Goal: Transaction & Acquisition: Purchase product/service

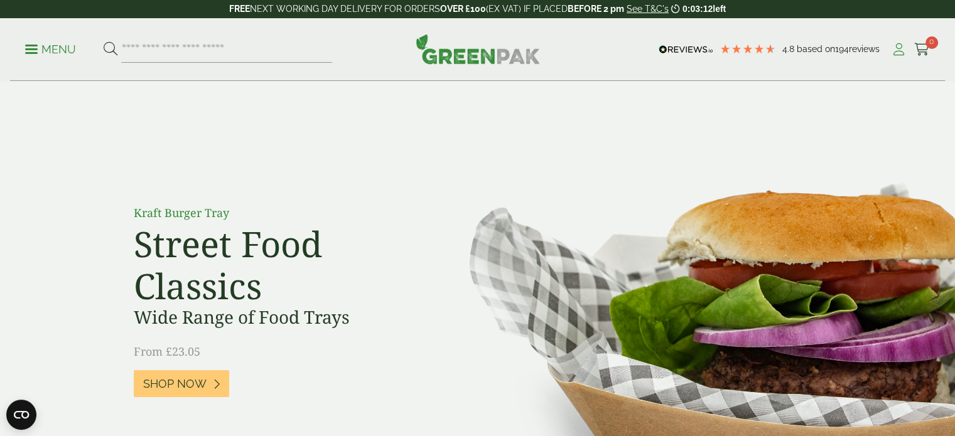
click at [897, 53] on icon at bounding box center [899, 49] width 16 height 13
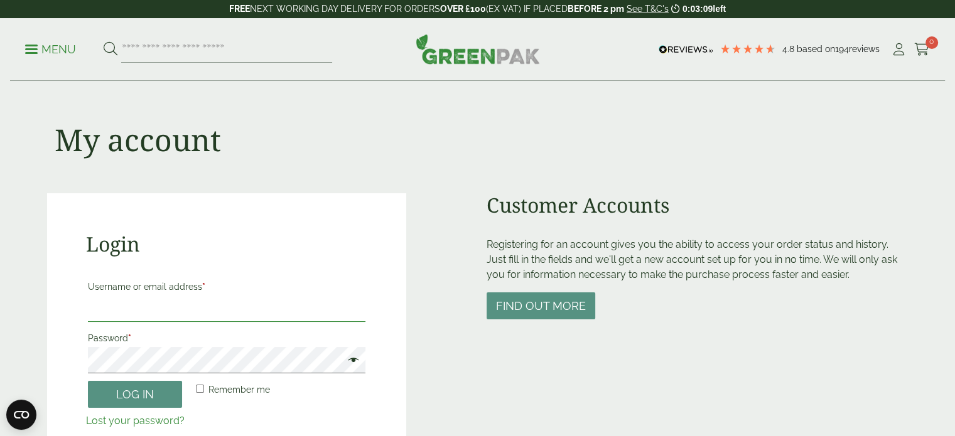
click at [224, 301] on input "Username or email address *" at bounding box center [227, 309] width 278 height 26
type input "**********"
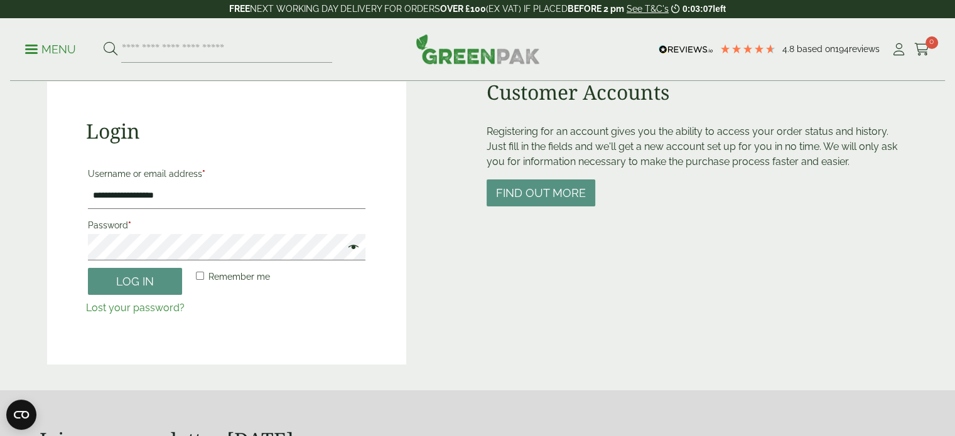
scroll to position [121, 0]
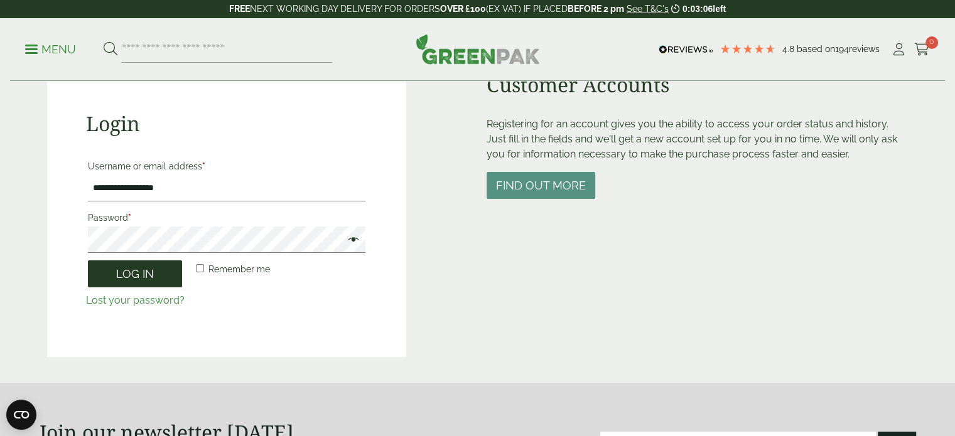
click at [125, 279] on button "Log in" at bounding box center [135, 274] width 94 height 27
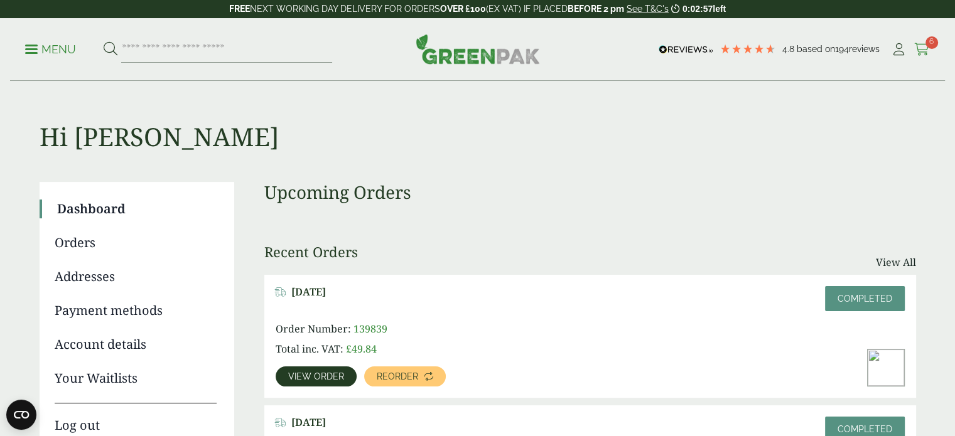
click at [921, 46] on icon at bounding box center [922, 49] width 16 height 13
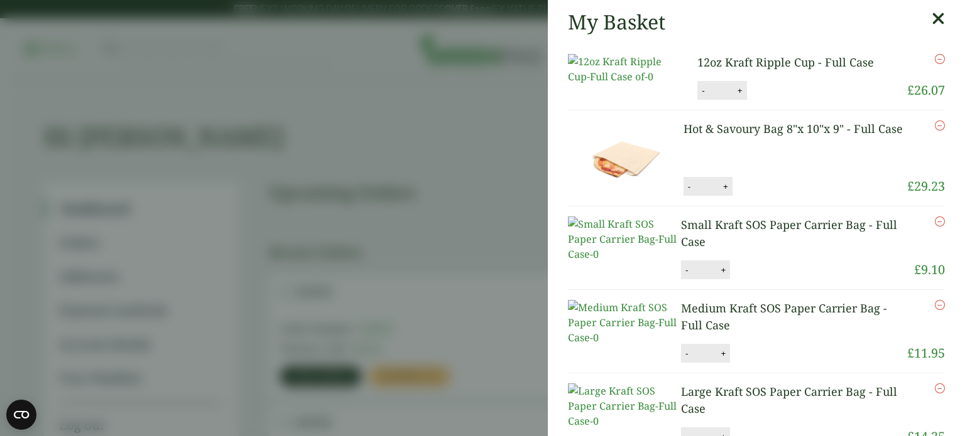
click at [931, 19] on icon at bounding box center [937, 19] width 13 height 18
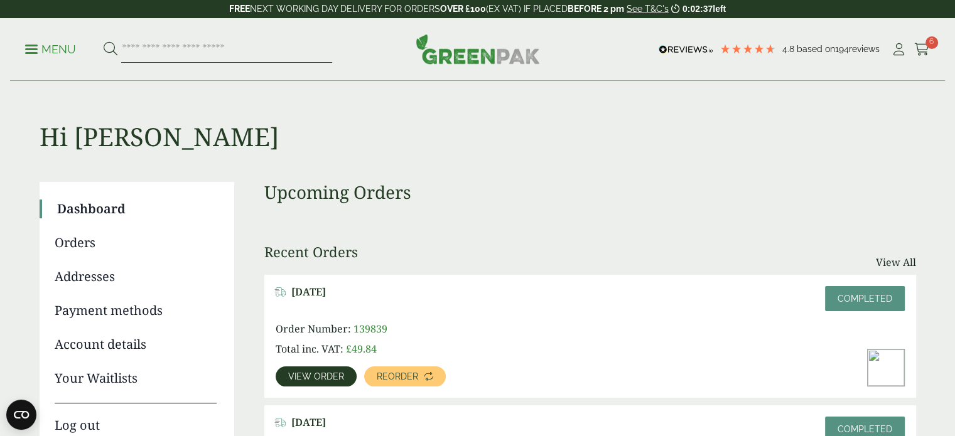
click at [173, 47] on input "search" at bounding box center [226, 49] width 211 height 26
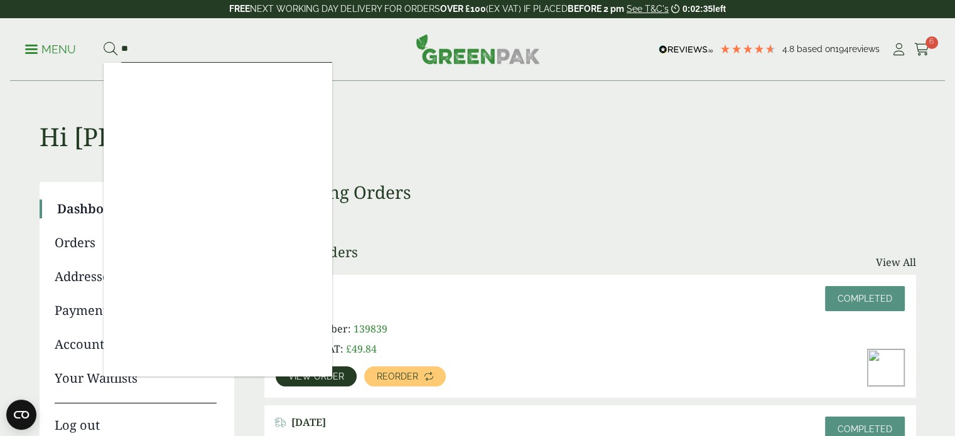
type input "*"
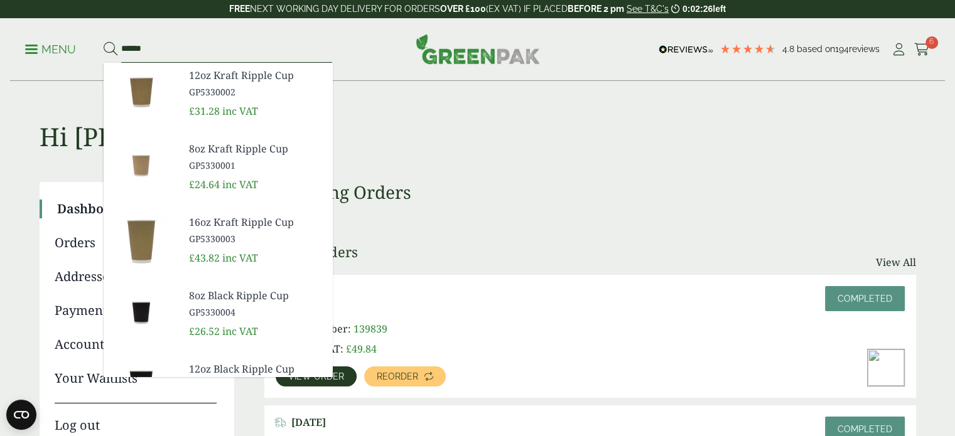
type input "******"
click at [273, 167] on span "GP5330001" at bounding box center [255, 165] width 133 height 13
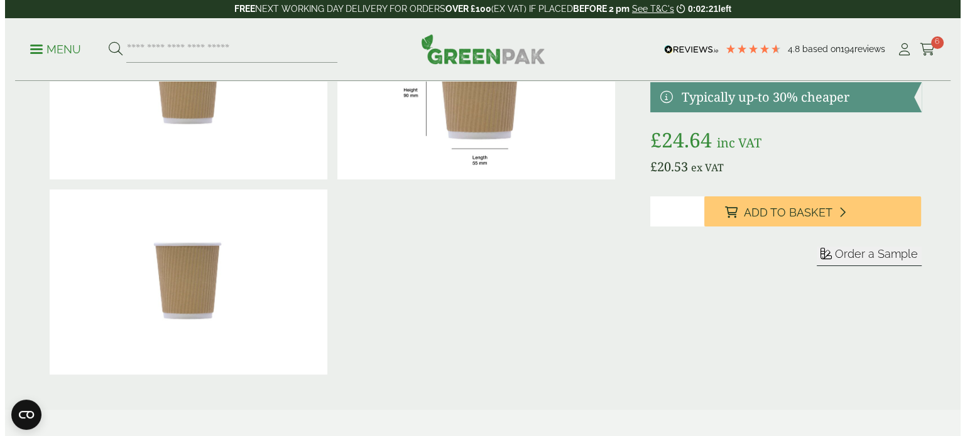
scroll to position [133, 0]
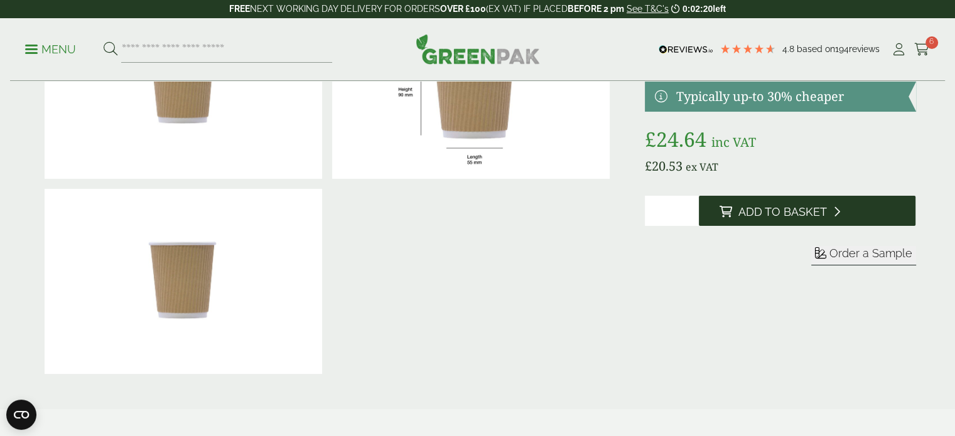
click at [790, 222] on button "Add to Basket" at bounding box center [807, 211] width 217 height 30
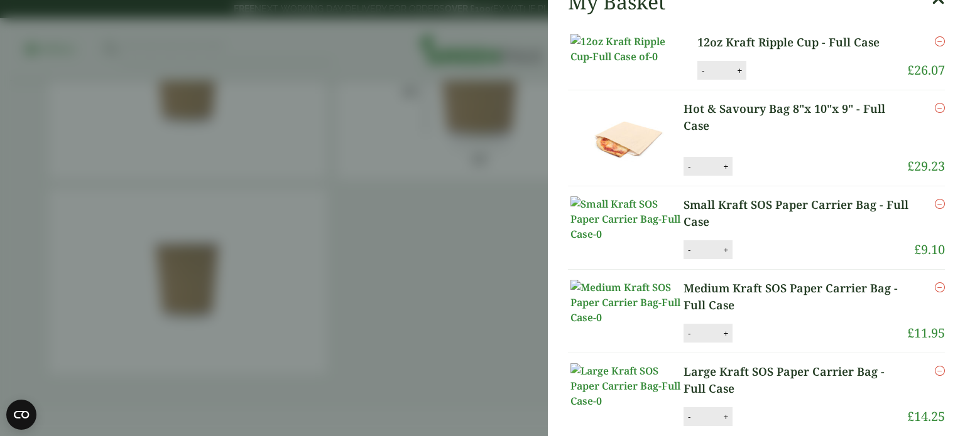
scroll to position [0, 0]
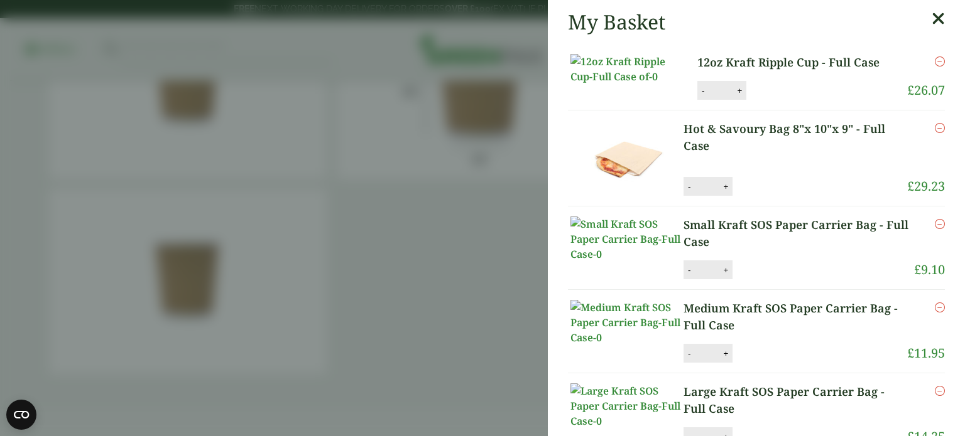
click at [934, 62] on icon "Remove this item" at bounding box center [939, 62] width 10 height 10
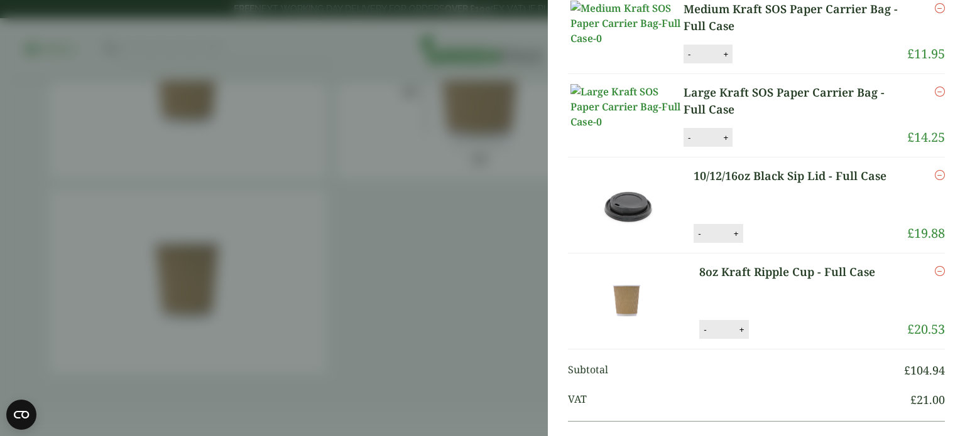
scroll to position [207, 0]
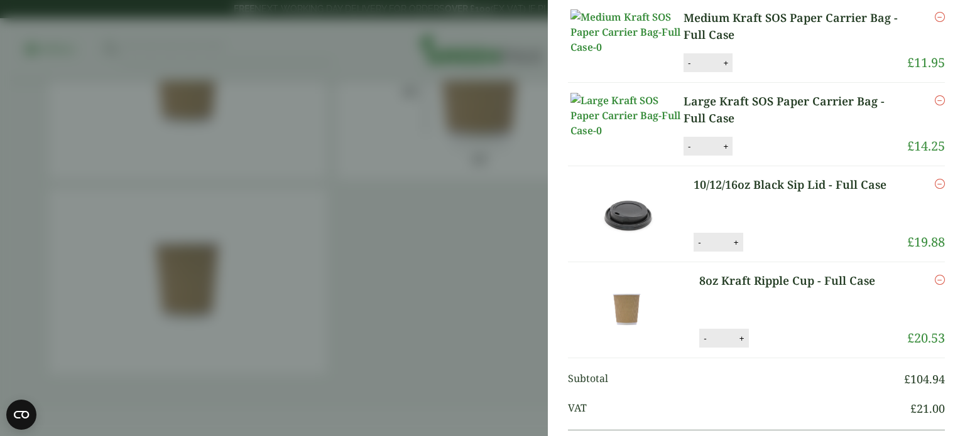
click at [934, 189] on icon "Remove this item" at bounding box center [939, 184] width 10 height 10
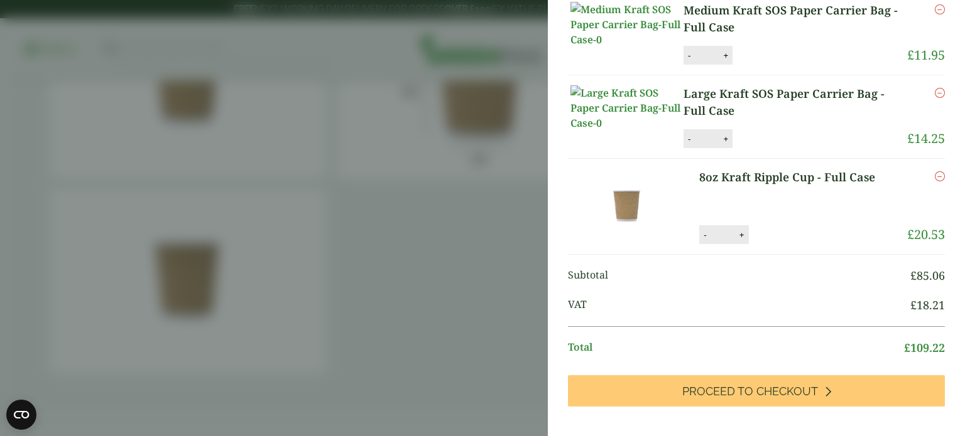
scroll to position [259, 0]
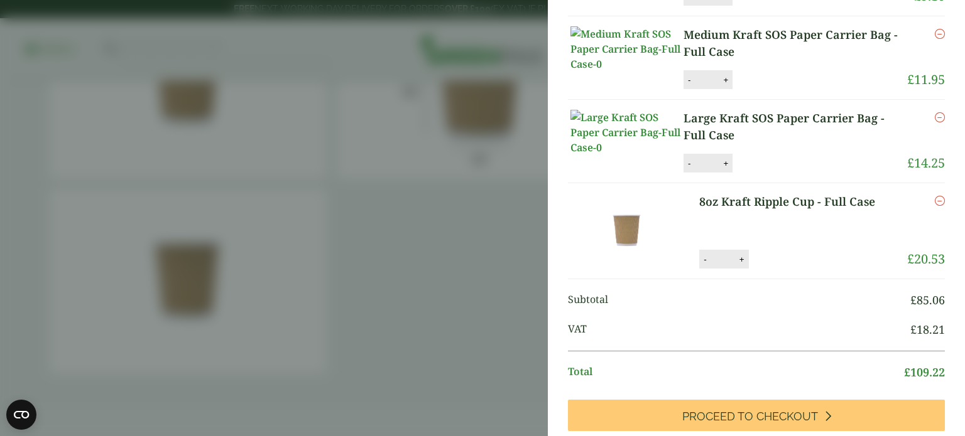
click at [627, 264] on img at bounding box center [626, 230] width 113 height 75
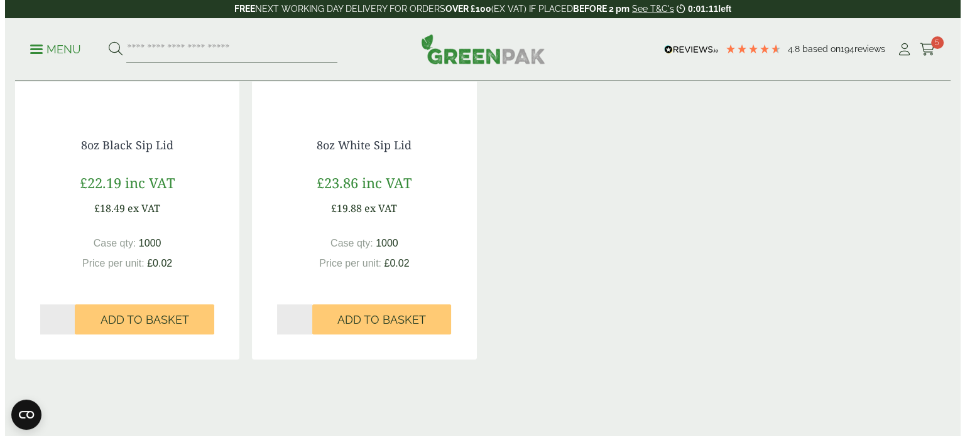
scroll to position [1042, 0]
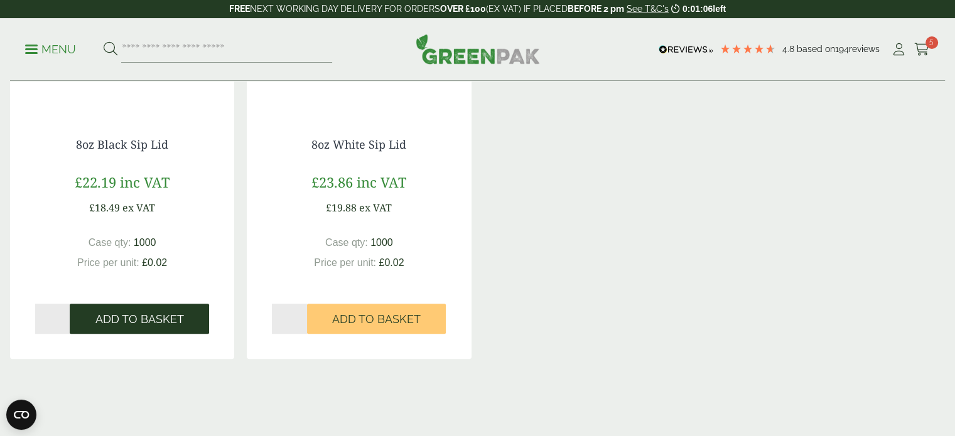
click at [148, 325] on span "Add to Basket" at bounding box center [139, 320] width 89 height 14
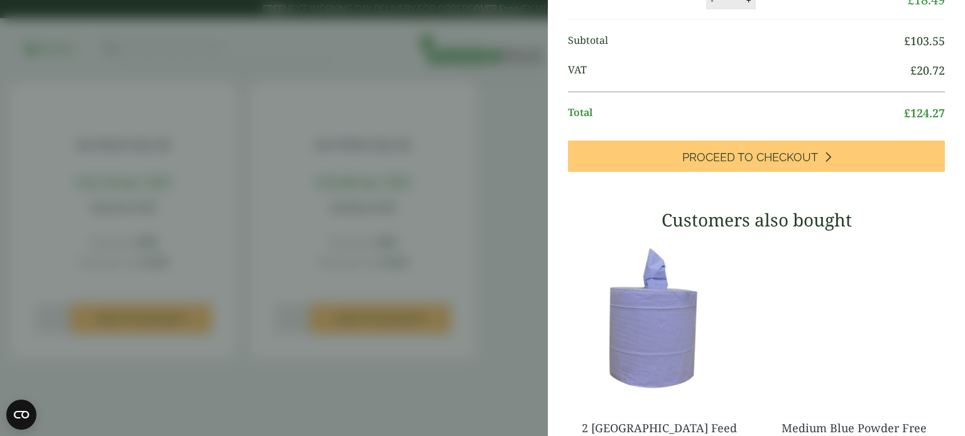
scroll to position [564, 0]
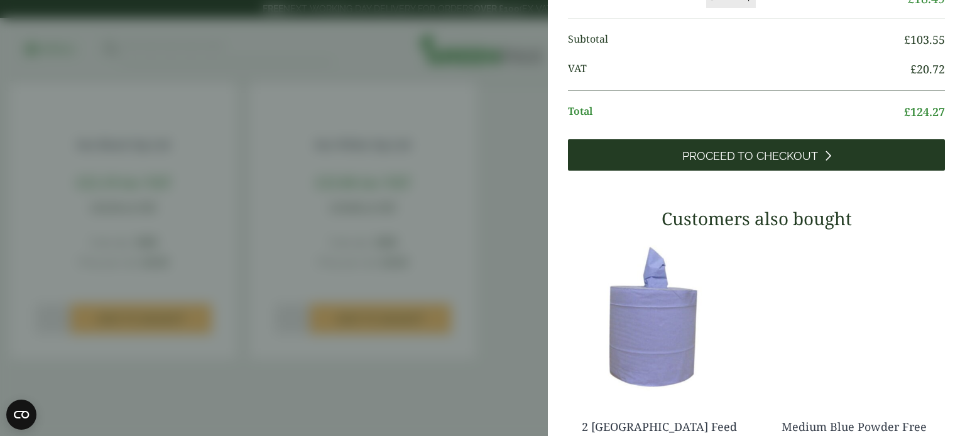
click at [710, 171] on link "Proceed to Checkout" at bounding box center [756, 154] width 377 height 31
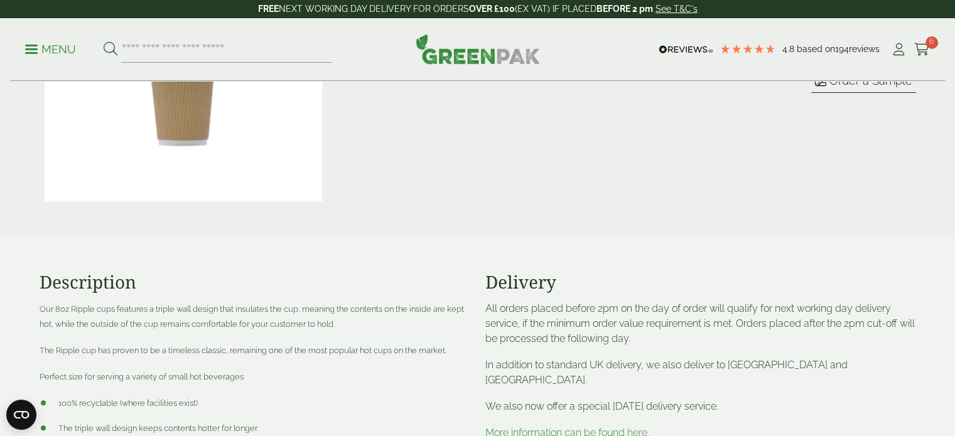
scroll to position [269, 0]
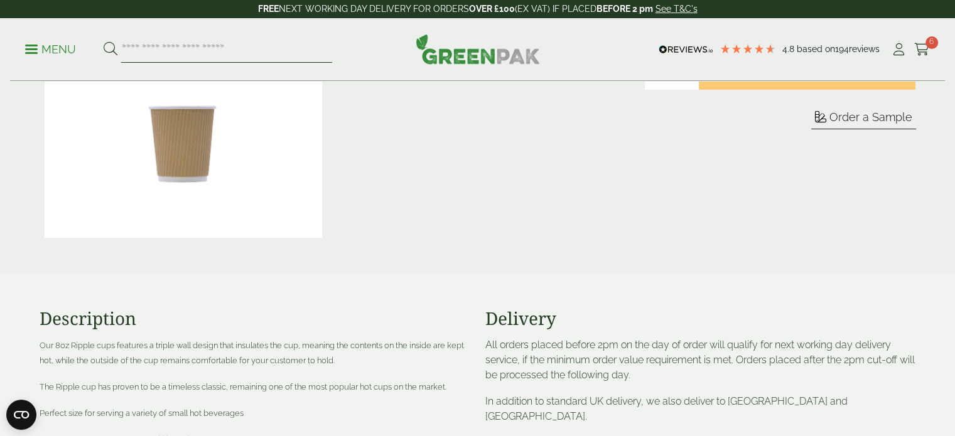
click at [208, 43] on input "search" at bounding box center [226, 49] width 211 height 26
type input "**"
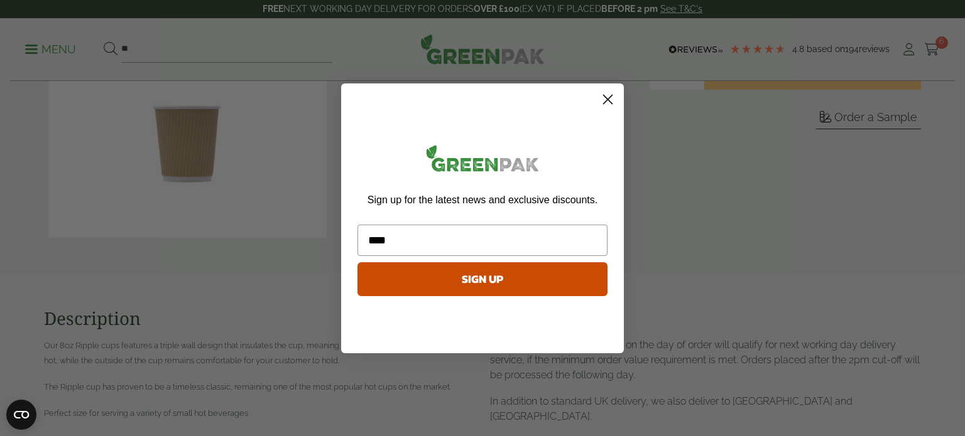
type input "****"
click at [607, 100] on circle "Close dialog" at bounding box center [607, 99] width 21 height 21
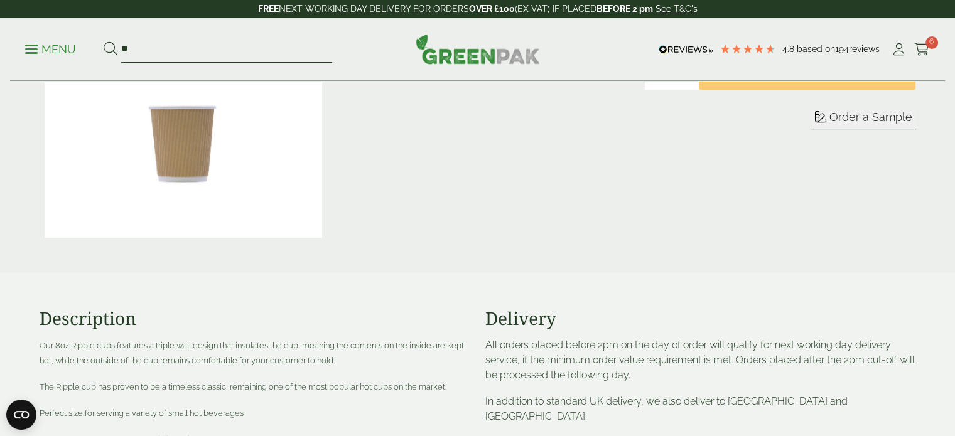
click at [150, 44] on input "**" at bounding box center [226, 49] width 211 height 26
type input "******"
click at [104, 41] on button at bounding box center [111, 49] width 14 height 16
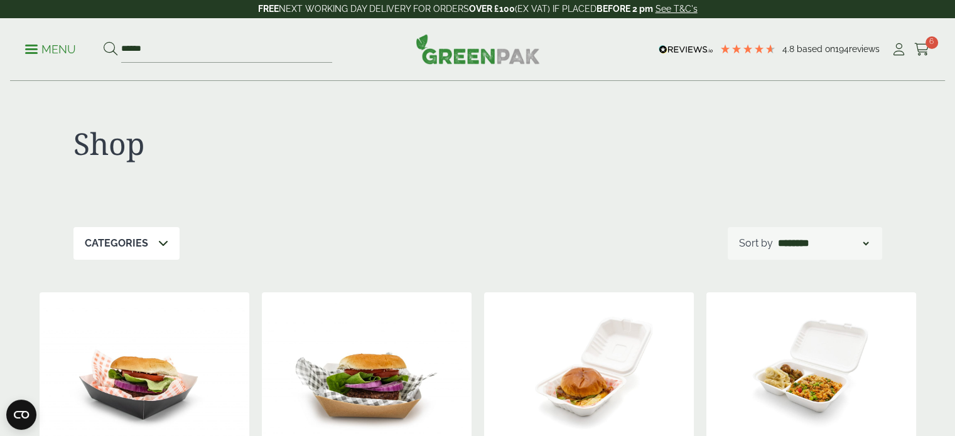
click at [792, 243] on select "**********" at bounding box center [823, 243] width 95 height 15
select select "*********"
click at [776, 236] on select "**********" at bounding box center [823, 243] width 95 height 15
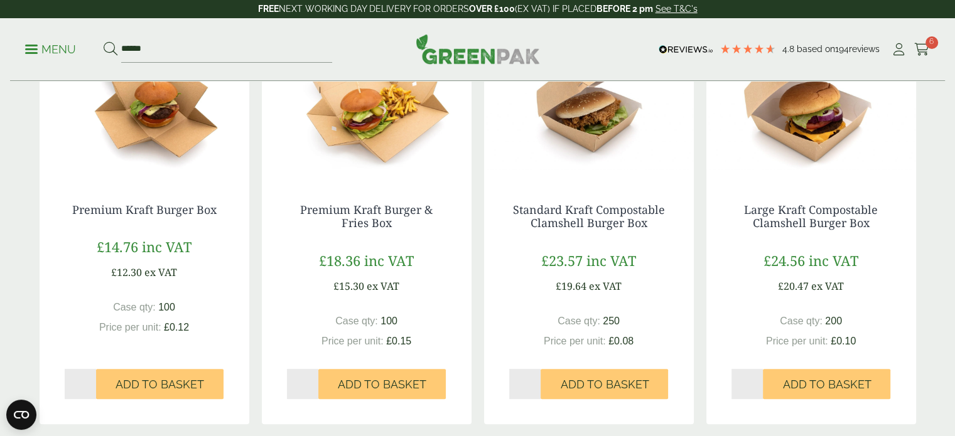
scroll to position [273, 0]
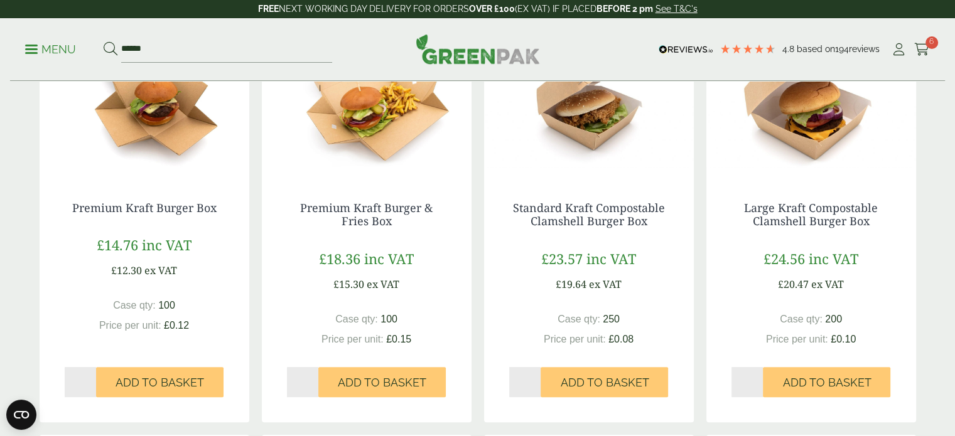
click at [814, 180] on div "Large Kraft Compostable Clamshell Burger Box £24.56 inc VAT £20.47 ex VAT Case …" at bounding box center [811, 299] width 210 height 246
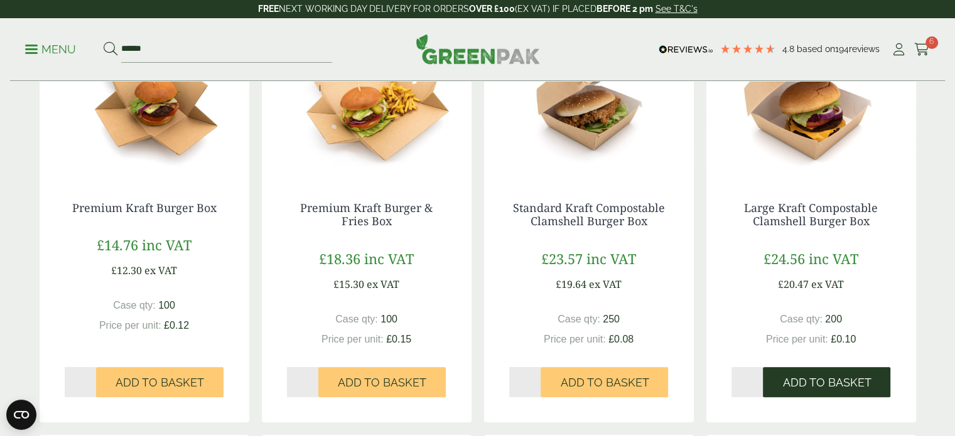
click at [808, 389] on button "Add to Basket" at bounding box center [826, 382] width 127 height 30
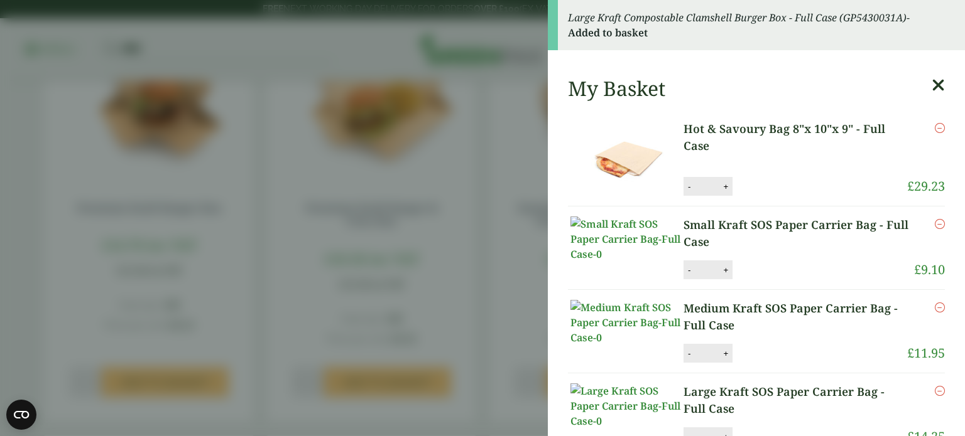
click at [931, 82] on icon at bounding box center [937, 86] width 13 height 18
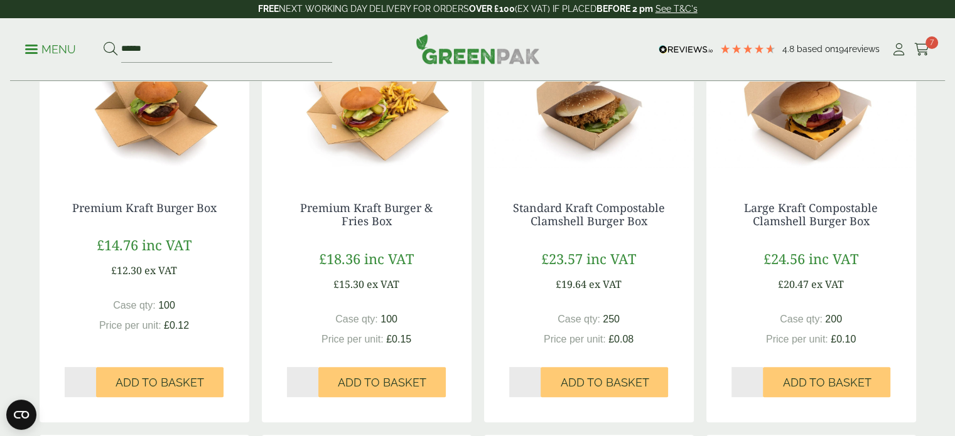
click at [817, 102] on img at bounding box center [811, 97] width 210 height 157
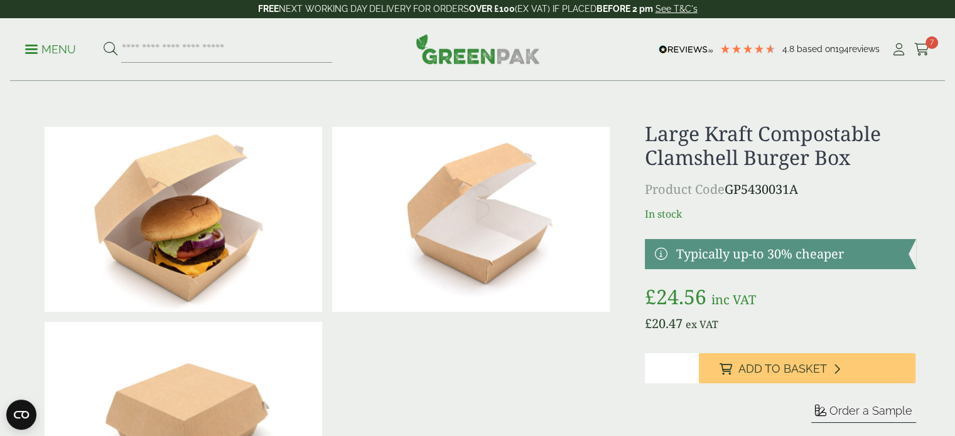
click at [192, 214] on img at bounding box center [184, 219] width 278 height 185
click at [241, 58] on input "search" at bounding box center [226, 49] width 211 height 26
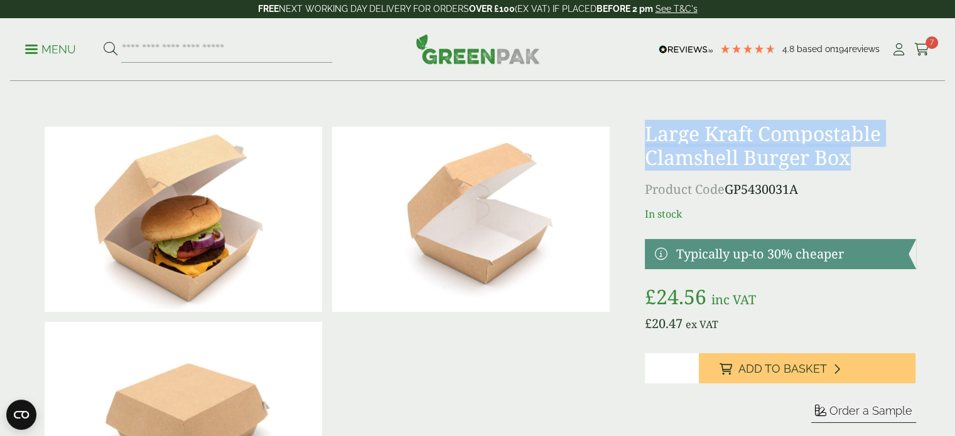
drag, startPoint x: 640, startPoint y: 133, endPoint x: 862, endPoint y: 150, distance: 222.3
click at [862, 150] on div "£" at bounding box center [478, 317] width 892 height 391
copy h1 "Large Kraft Compostable Clamshell Burger Box"
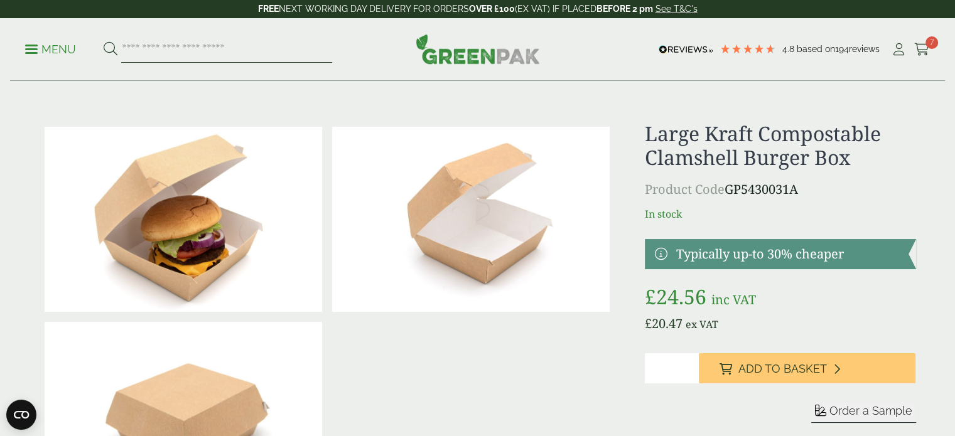
click at [192, 57] on input "search" at bounding box center [226, 49] width 211 height 26
paste input "**********"
type input "**********"
click at [104, 41] on button at bounding box center [111, 49] width 14 height 16
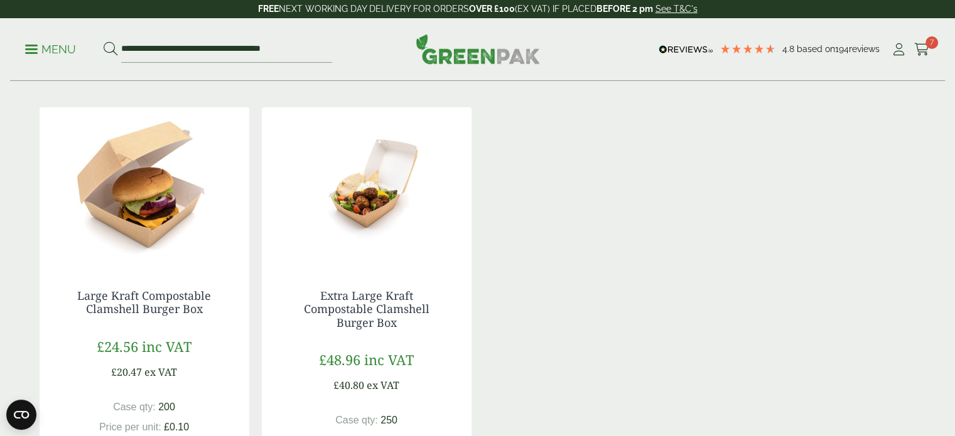
scroll to position [185, 0]
click at [145, 217] on img at bounding box center [145, 186] width 210 height 157
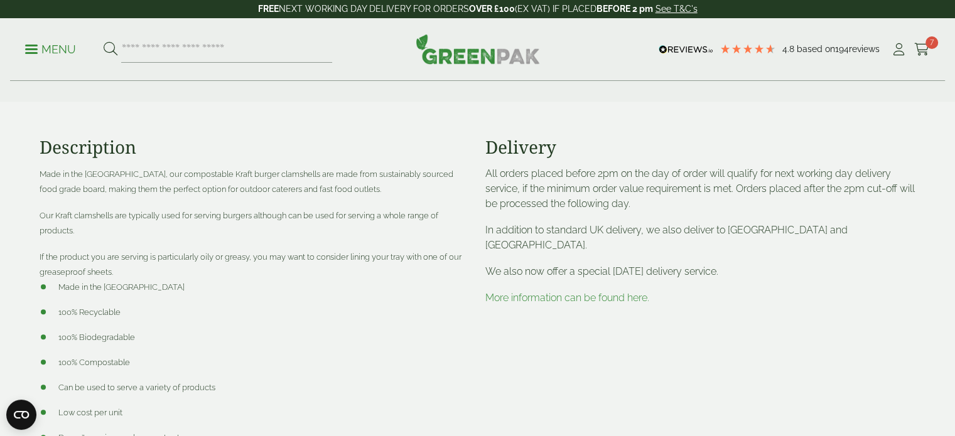
scroll to position [441, 0]
click at [548, 291] on link "More information can be found here." at bounding box center [567, 297] width 164 height 12
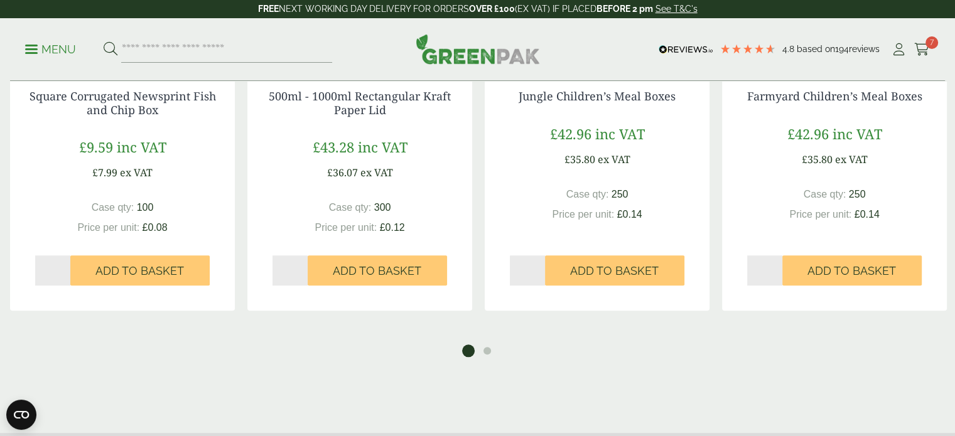
scroll to position [1173, 0]
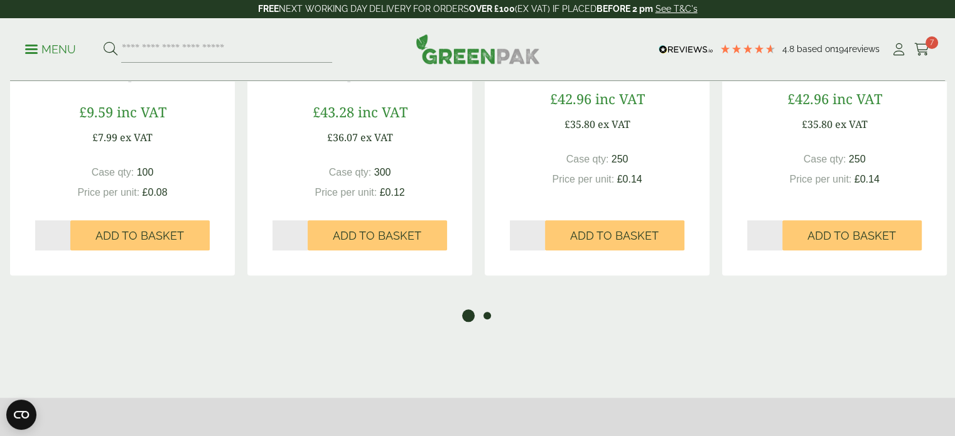
click at [488, 317] on button "2" at bounding box center [487, 316] width 13 height 13
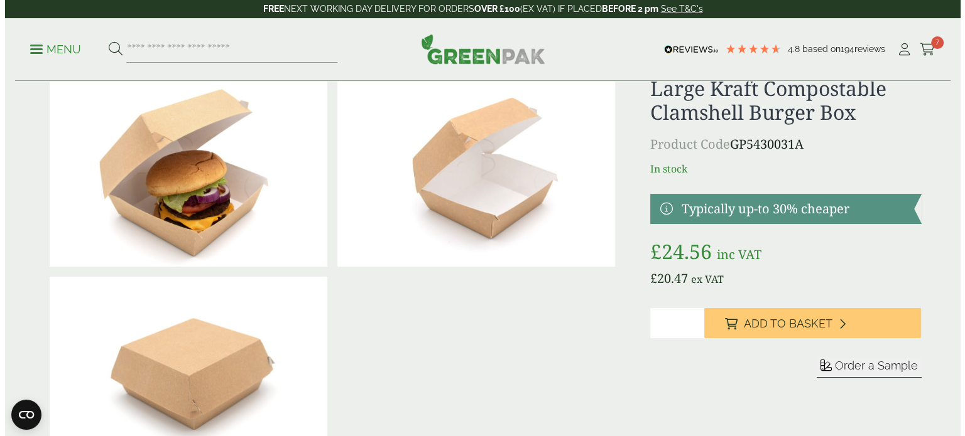
scroll to position [0, 0]
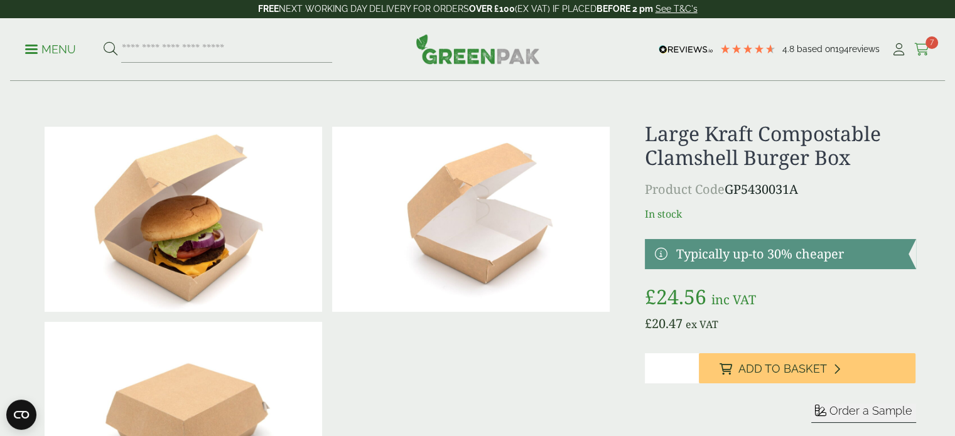
click at [919, 52] on icon at bounding box center [922, 49] width 16 height 13
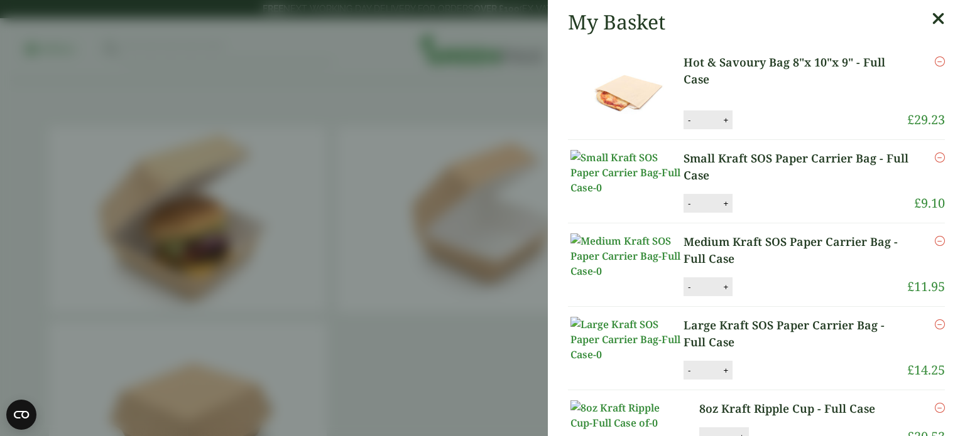
click at [392, 51] on aside "My Basket Hot & Savoury Bag 8"x 10"x 9" - Full Case Hot & Savoury Bag 8"x 10"x …" at bounding box center [482, 218] width 965 height 436
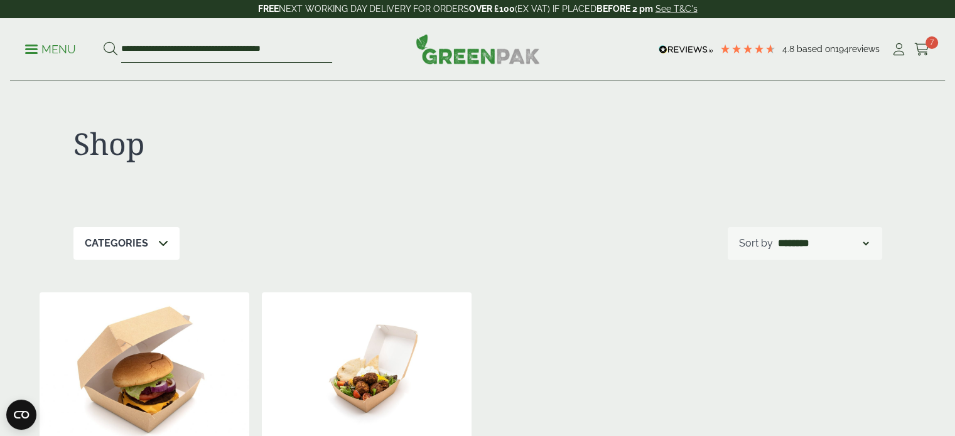
click at [146, 45] on input "**********" at bounding box center [226, 49] width 211 height 26
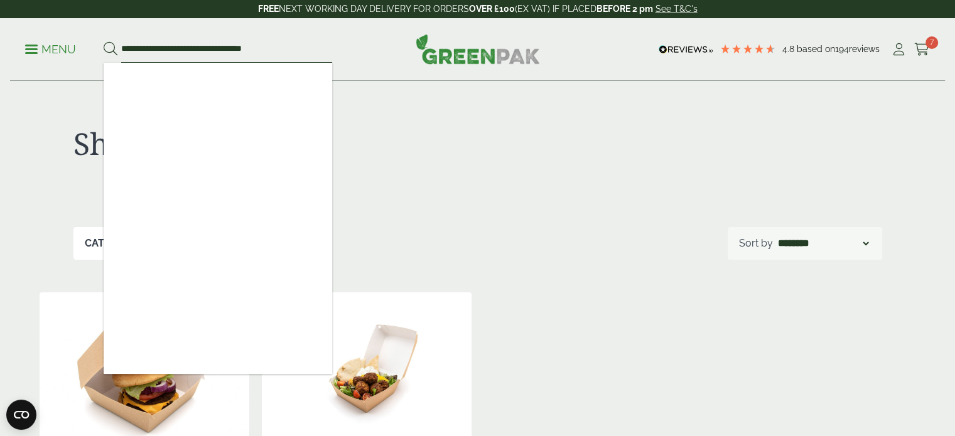
type input "**********"
click at [104, 41] on button at bounding box center [111, 49] width 14 height 16
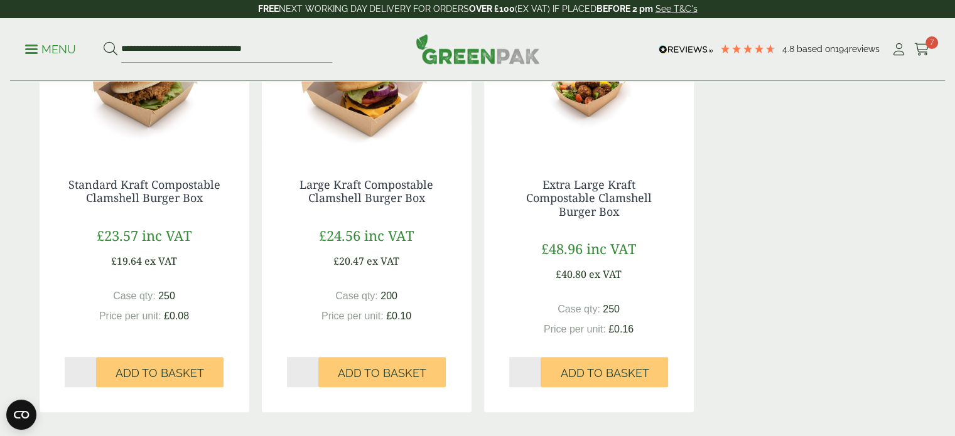
scroll to position [298, 0]
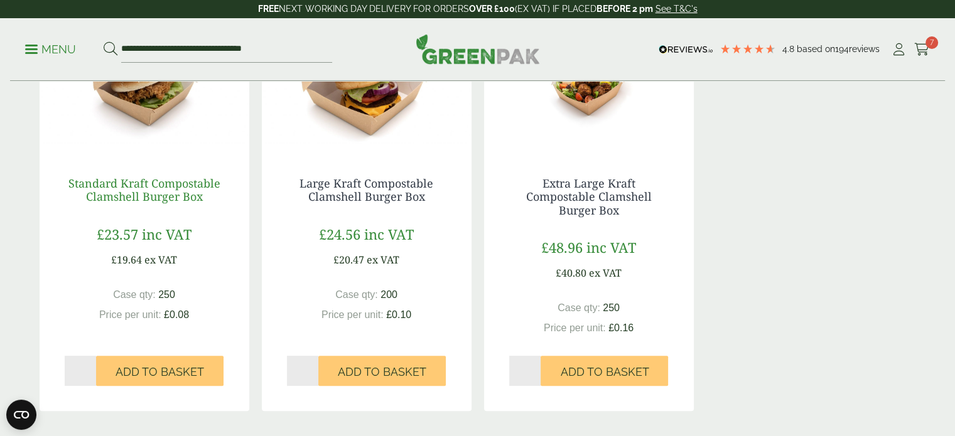
click at [138, 186] on link "Standard Kraft Compostable Clamshell Burger Box" at bounding box center [144, 190] width 152 height 29
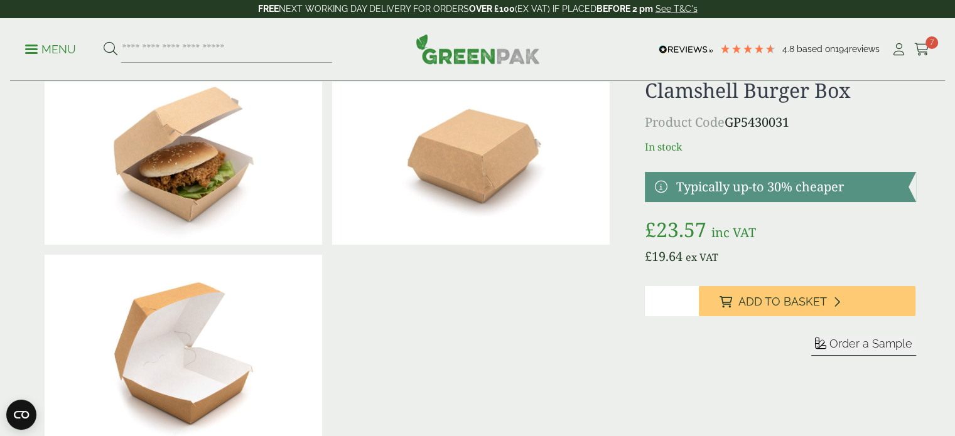
scroll to position [63, 0]
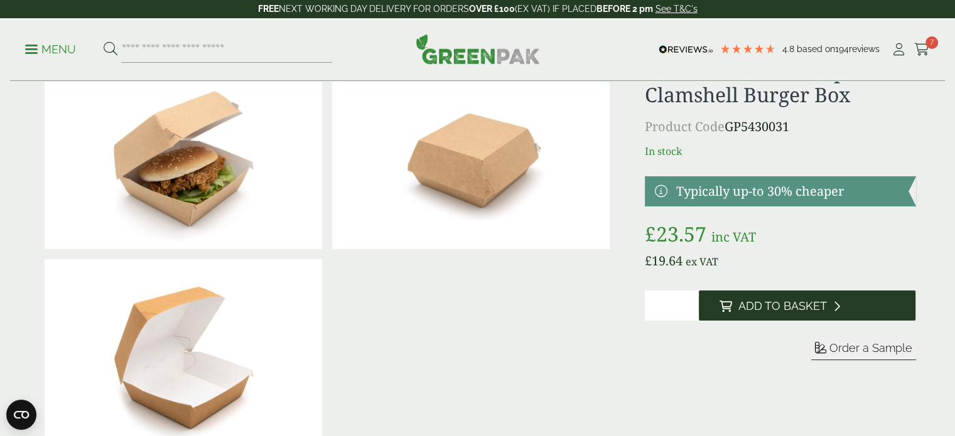
click at [794, 302] on span "Add to Basket" at bounding box center [782, 307] width 89 height 14
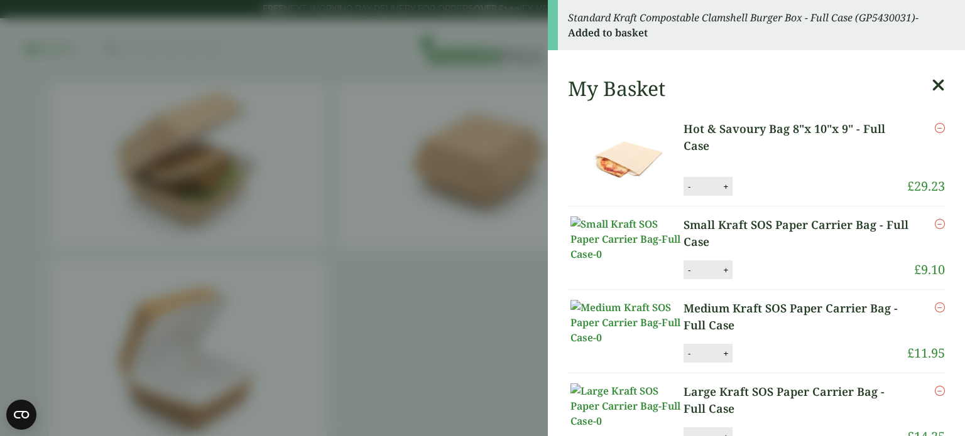
drag, startPoint x: 794, startPoint y: 302, endPoint x: 830, endPoint y: 213, distance: 96.1
click at [830, 213] on aside "Standard Kraft Compostable Clamshell Burger Box - Full Case (GP5430031) - Added…" at bounding box center [482, 218] width 965 height 436
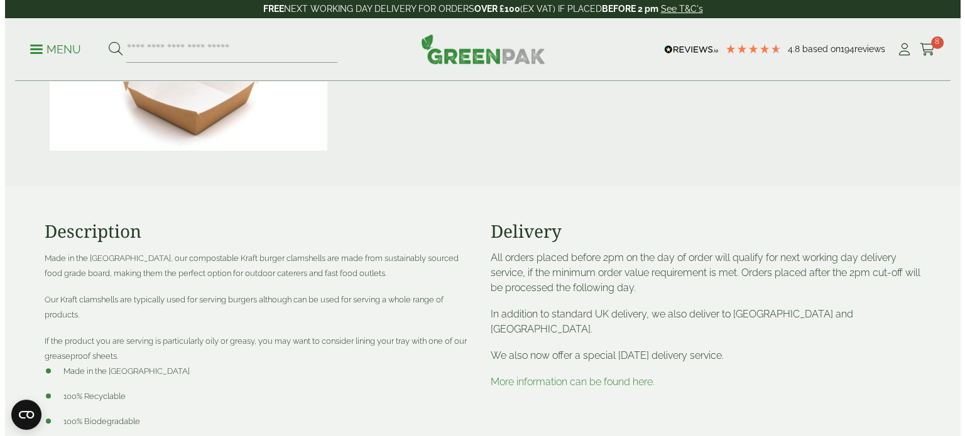
scroll to position [0, 0]
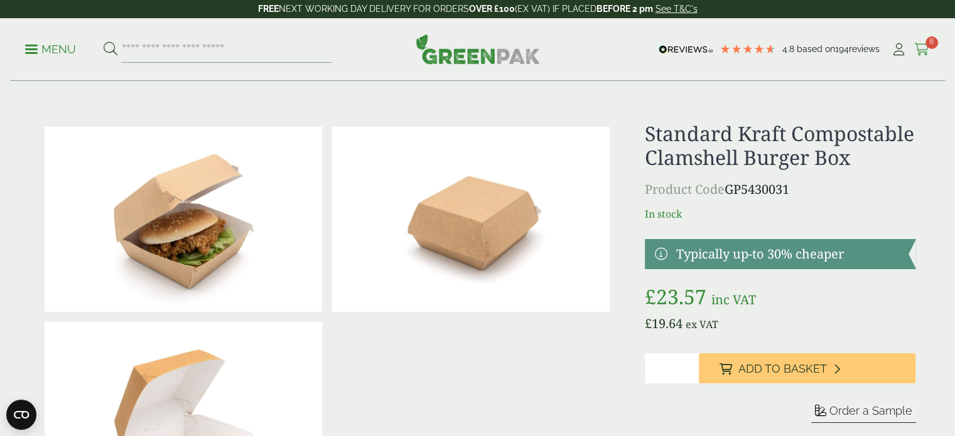
click at [921, 48] on icon at bounding box center [922, 49] width 16 height 13
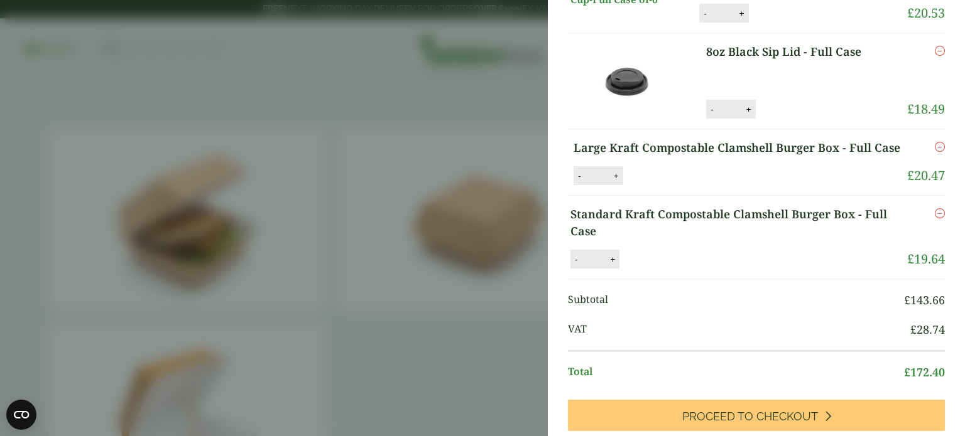
scroll to position [424, 0]
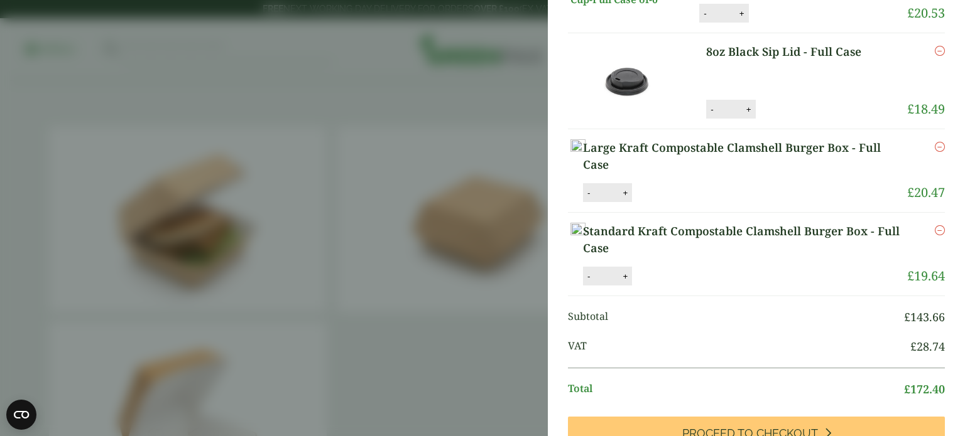
click at [934, 152] on icon "Remove this item" at bounding box center [939, 147] width 10 height 10
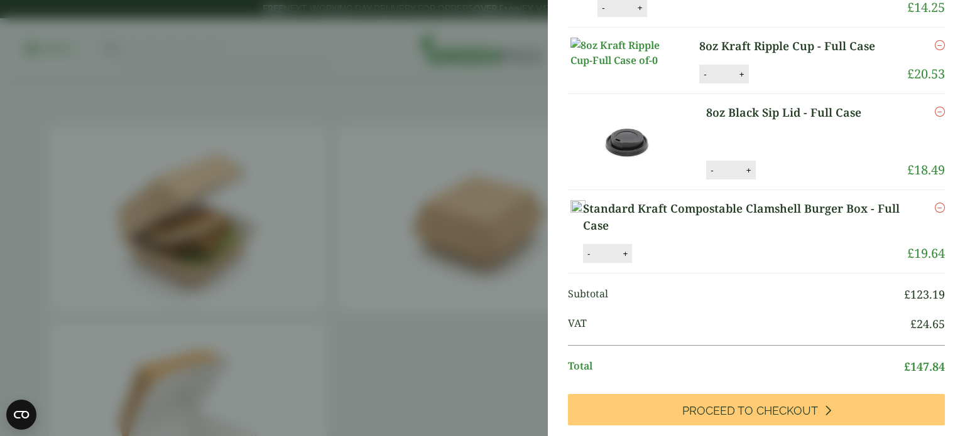
scroll to position [313, 0]
click at [627, 179] on img at bounding box center [626, 141] width 113 height 75
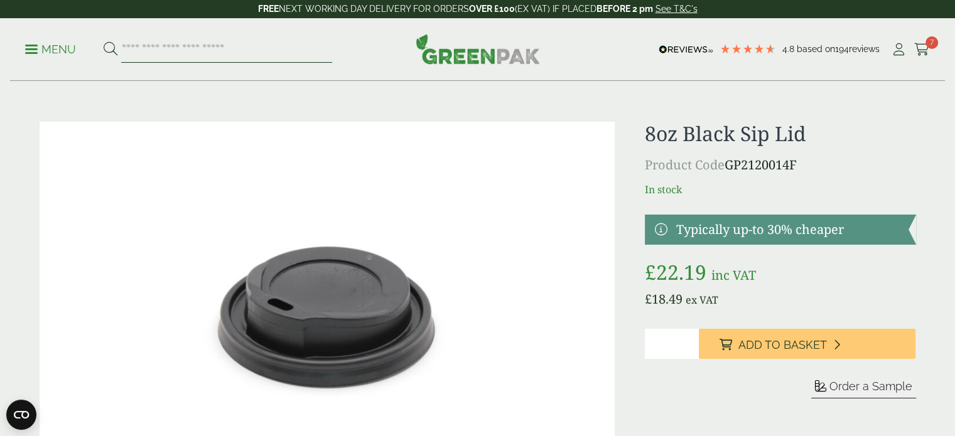
click at [174, 51] on input "search" at bounding box center [226, 49] width 211 height 26
type input "*******"
click at [104, 41] on button at bounding box center [111, 49] width 14 height 16
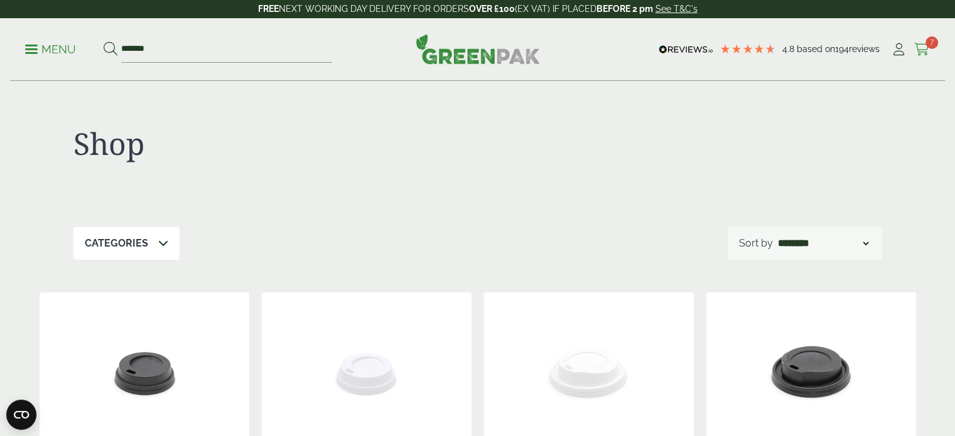
click at [931, 44] on span "7" at bounding box center [932, 42] width 13 height 13
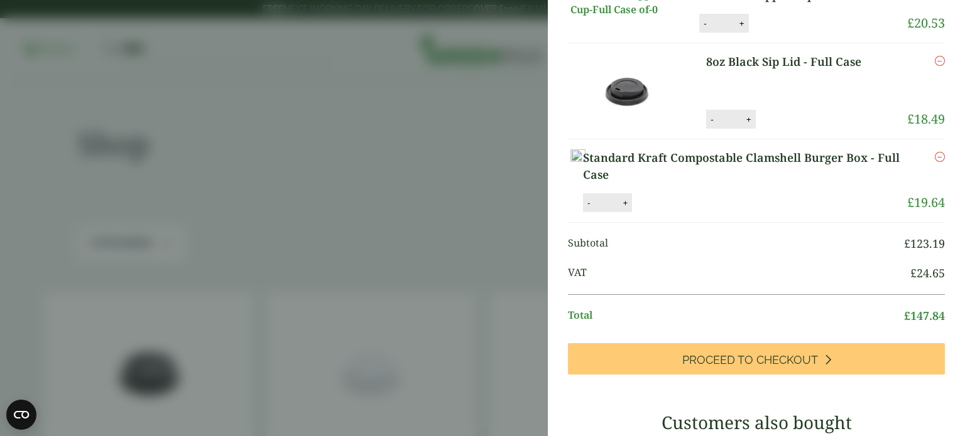
scroll to position [426, 0]
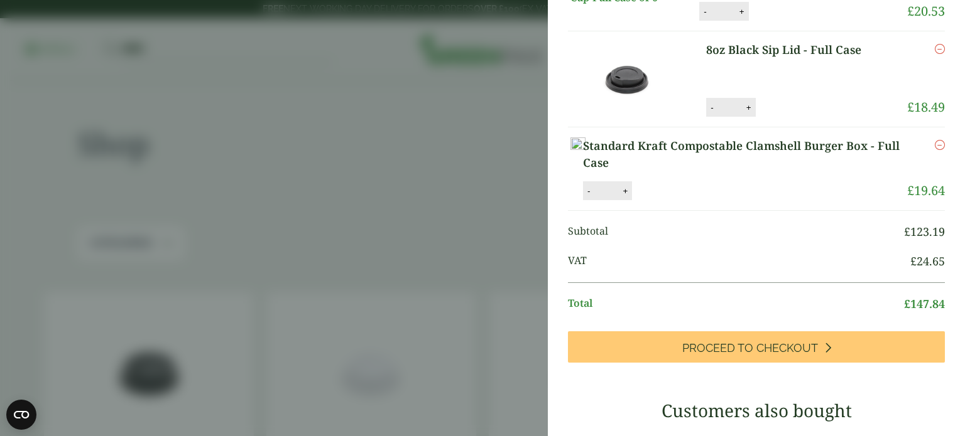
click at [934, 150] on icon "Remove this item" at bounding box center [939, 145] width 10 height 10
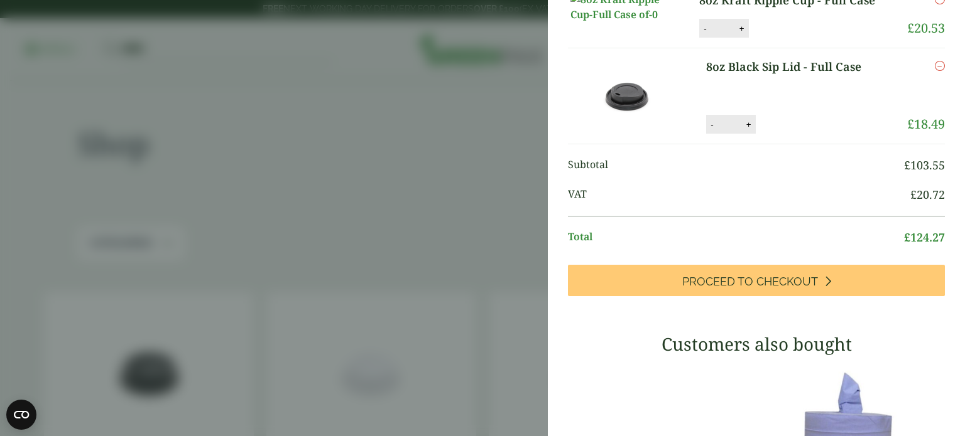
scroll to position [354, 0]
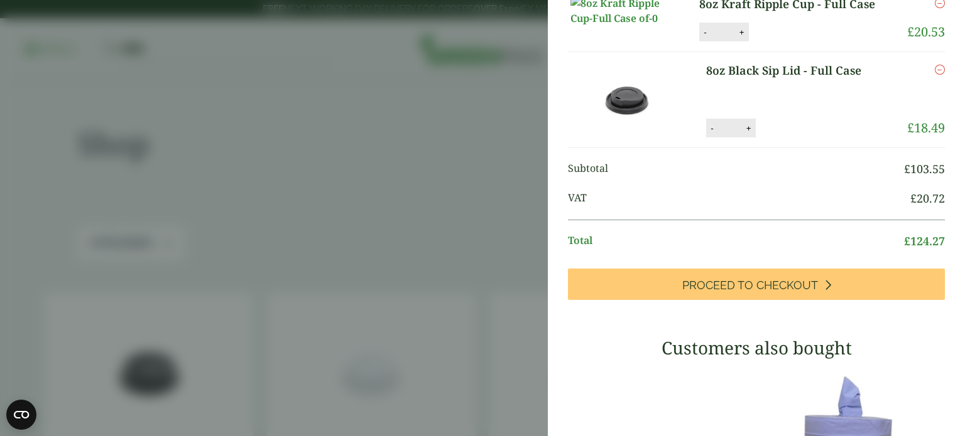
click at [620, 26] on img at bounding box center [626, 11] width 113 height 30
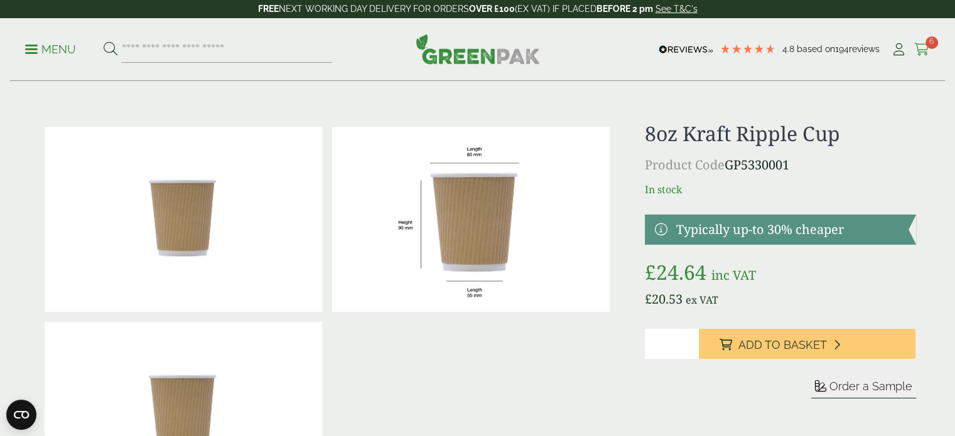
click at [919, 51] on icon at bounding box center [922, 49] width 16 height 13
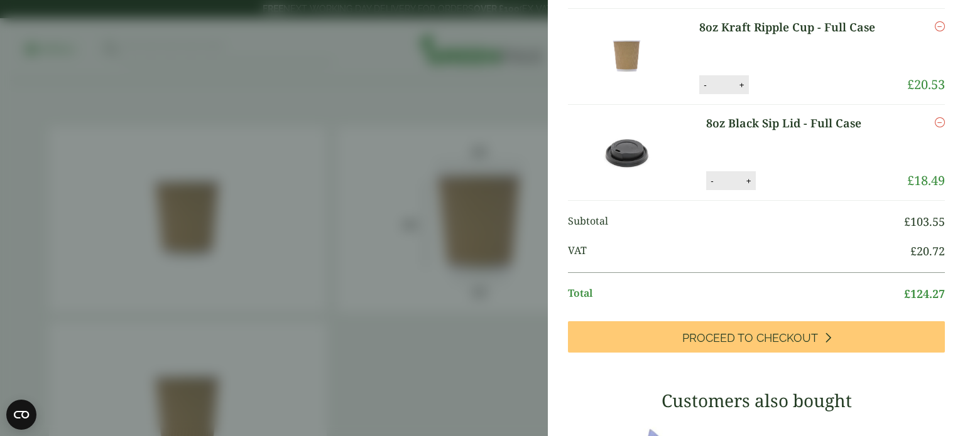
scroll to position [322, 0]
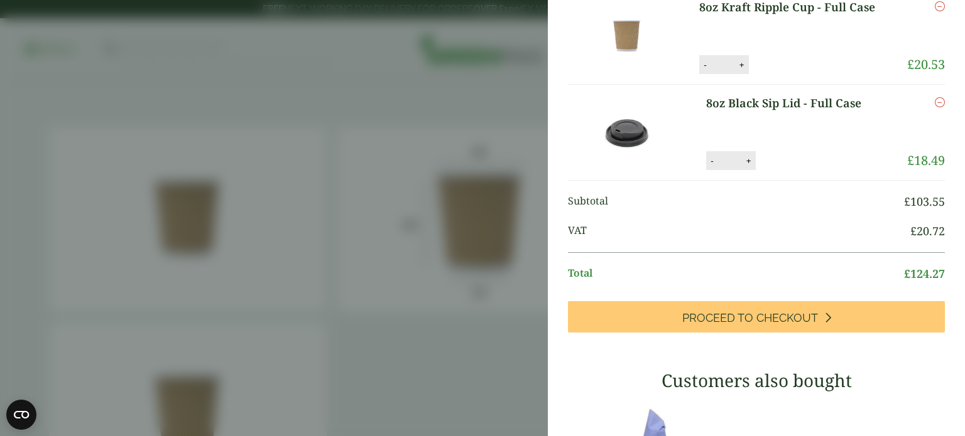
click at [636, 170] on img at bounding box center [626, 132] width 113 height 75
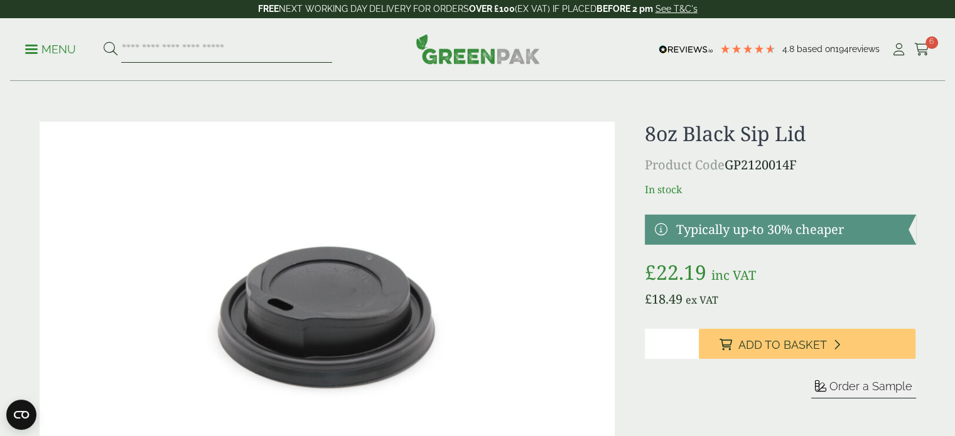
click at [205, 55] on input "search" at bounding box center [226, 49] width 211 height 26
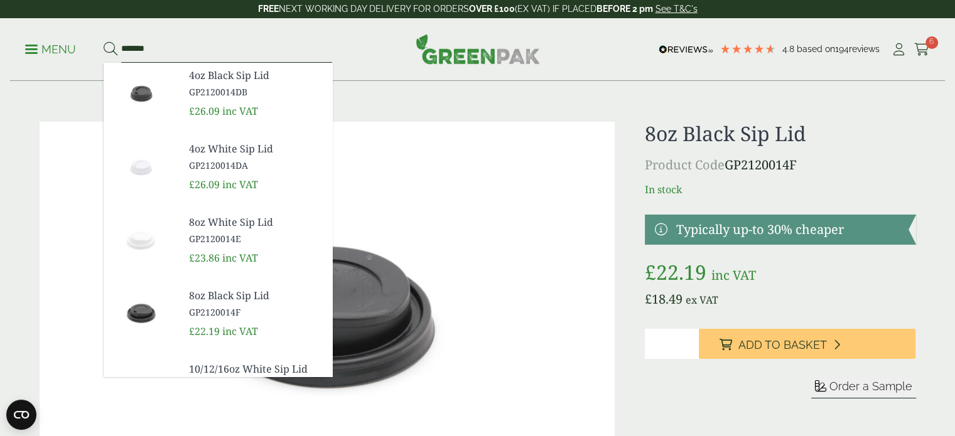
type input "*******"
click at [104, 41] on button at bounding box center [111, 49] width 14 height 16
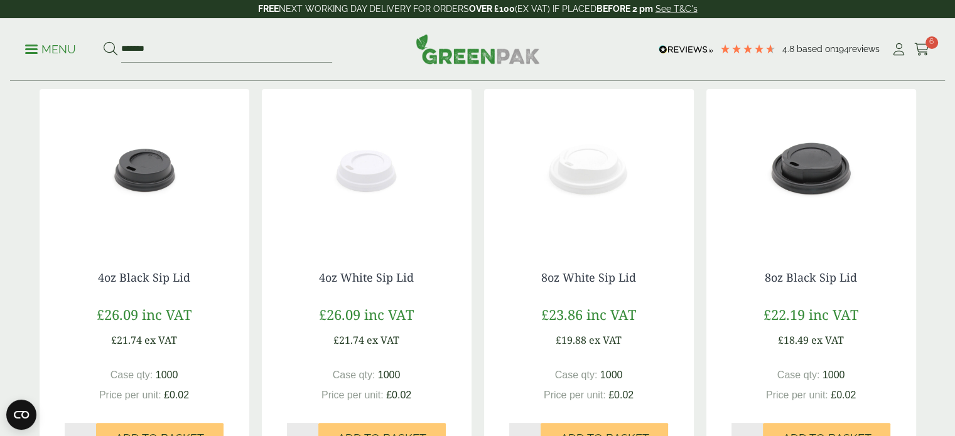
scroll to position [214, 0]
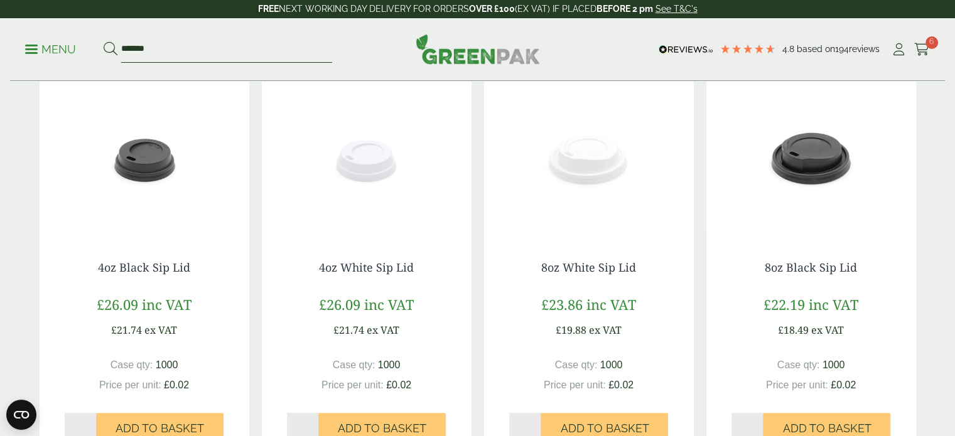
click at [173, 42] on input "*******" at bounding box center [226, 49] width 211 height 26
type input "*"
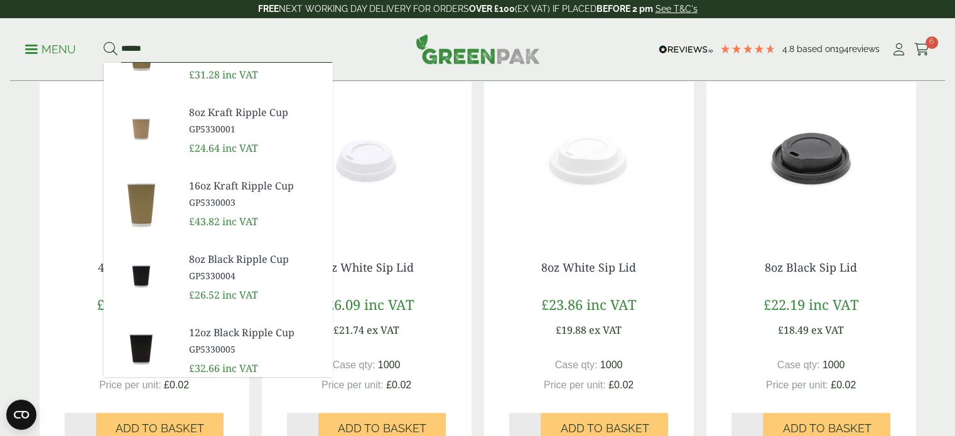
scroll to position [33, 0]
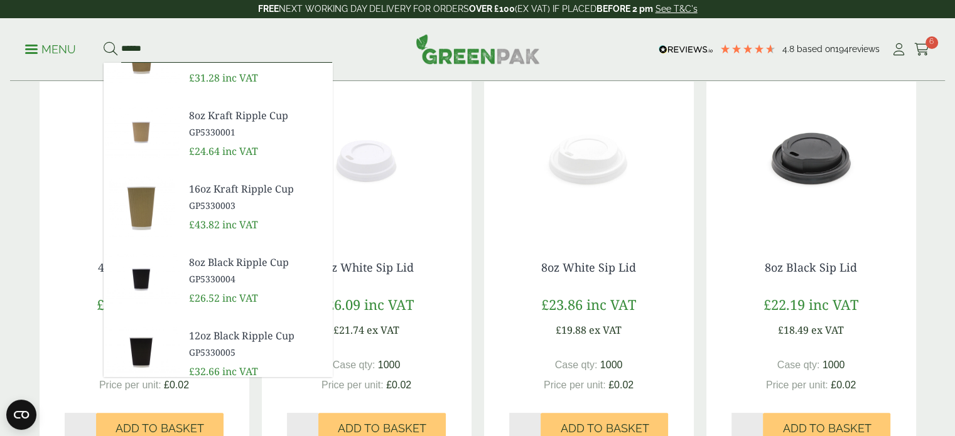
type input "******"
click at [222, 119] on span "8oz Kraft Ripple Cup" at bounding box center [255, 115] width 133 height 15
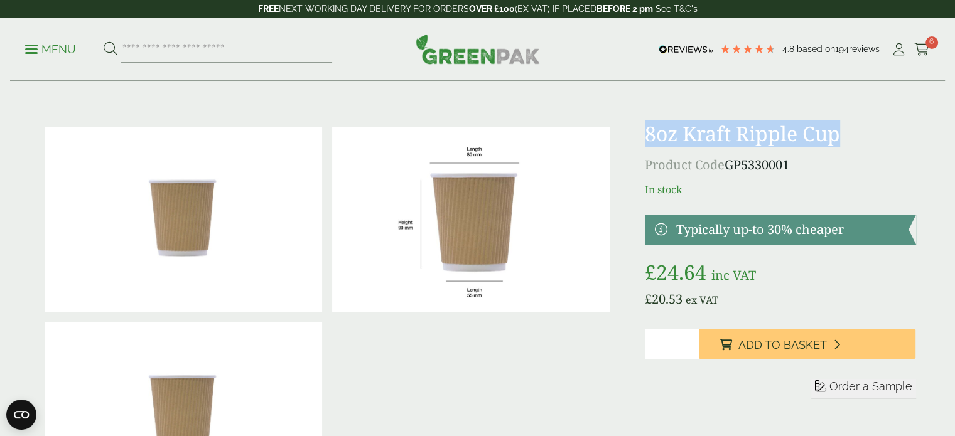
drag, startPoint x: 638, startPoint y: 131, endPoint x: 846, endPoint y: 133, distance: 207.9
click at [846, 133] on div "£" at bounding box center [478, 317] width 892 height 391
copy h1 "8oz Kraft Ripple Cup"
click at [202, 45] on input "search" at bounding box center [226, 49] width 211 height 26
paste input "**********"
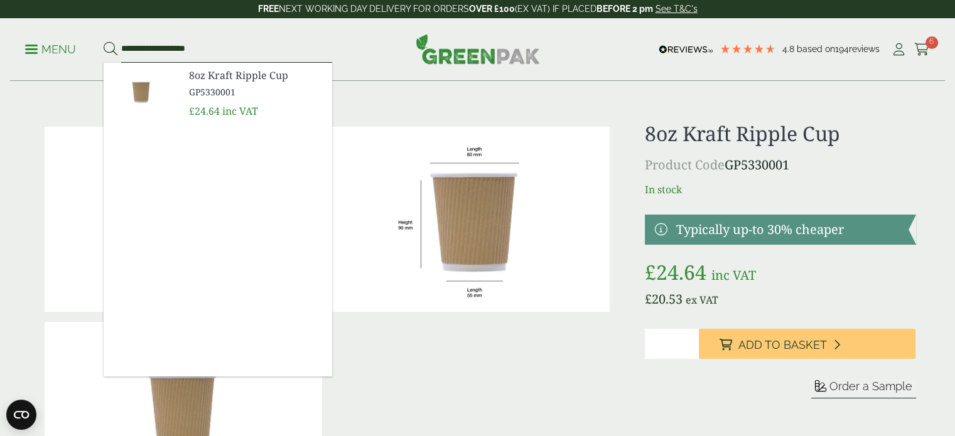
type input "**********"
click at [435, 337] on div at bounding box center [328, 317] width 576 height 391
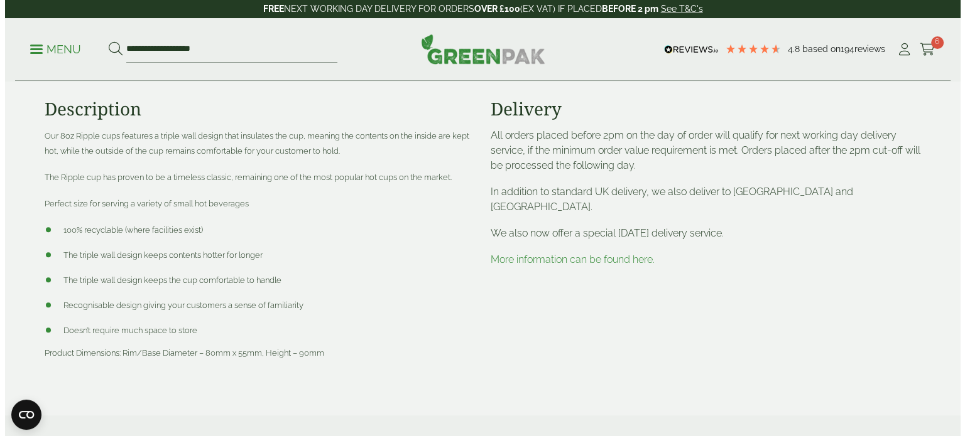
scroll to position [482, 0]
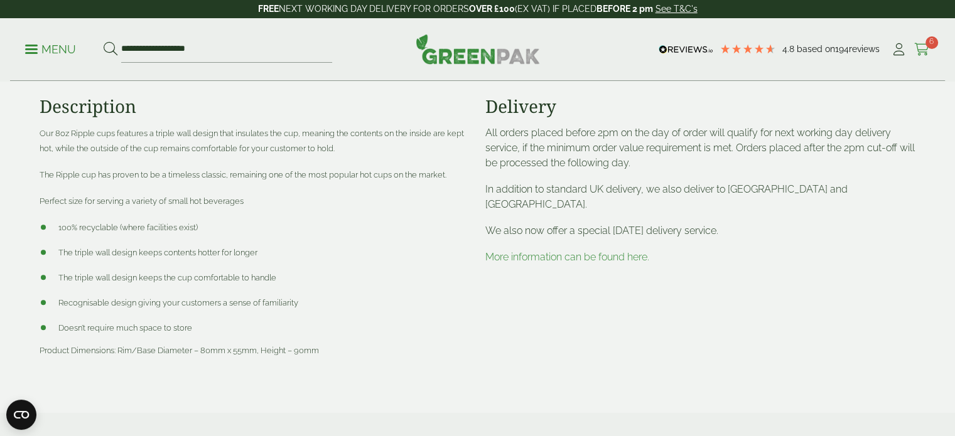
click at [931, 47] on span "6" at bounding box center [932, 42] width 13 height 13
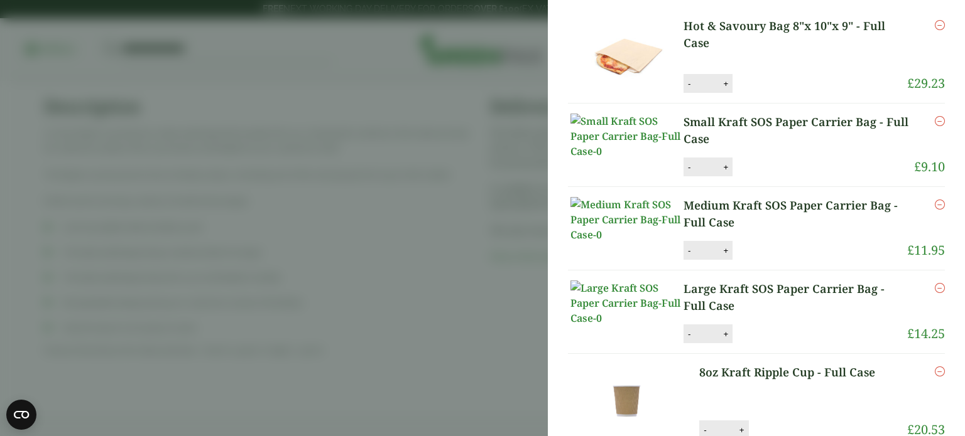
scroll to position [40, 0]
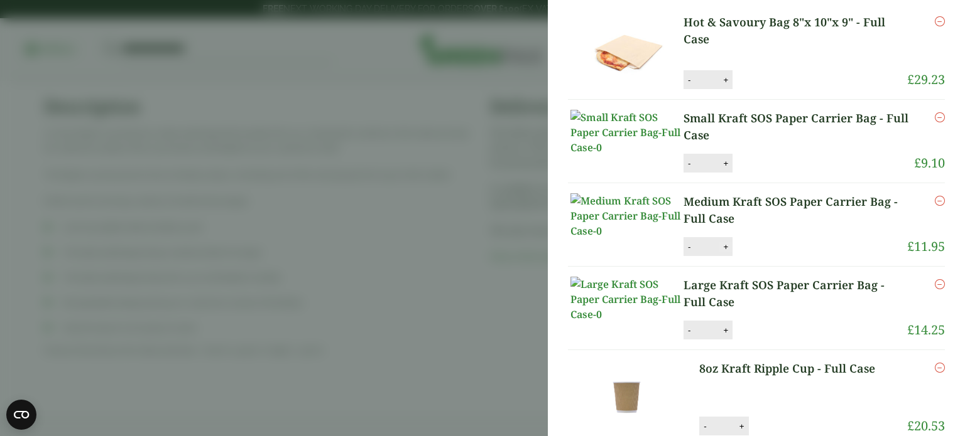
click at [722, 252] on button "+" at bounding box center [725, 247] width 13 height 11
type input "*"
click at [744, 257] on button "Update" at bounding box center [766, 247] width 63 height 19
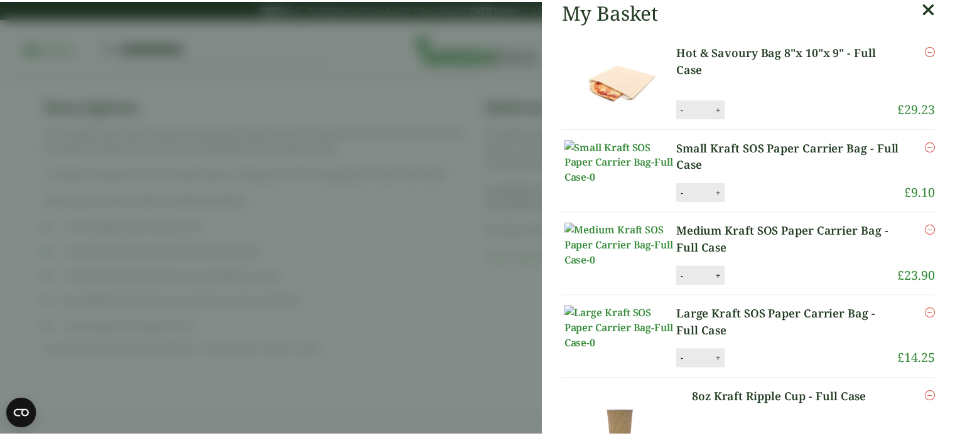
scroll to position [0, 0]
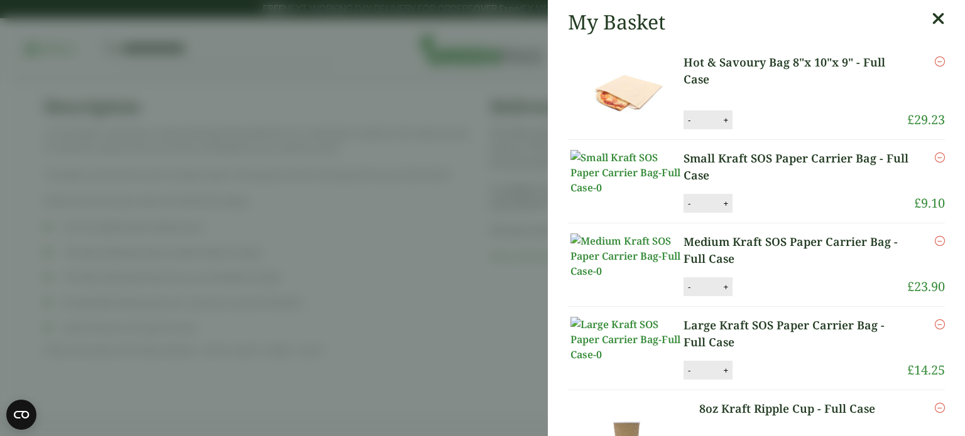
click at [931, 16] on icon at bounding box center [937, 19] width 13 height 18
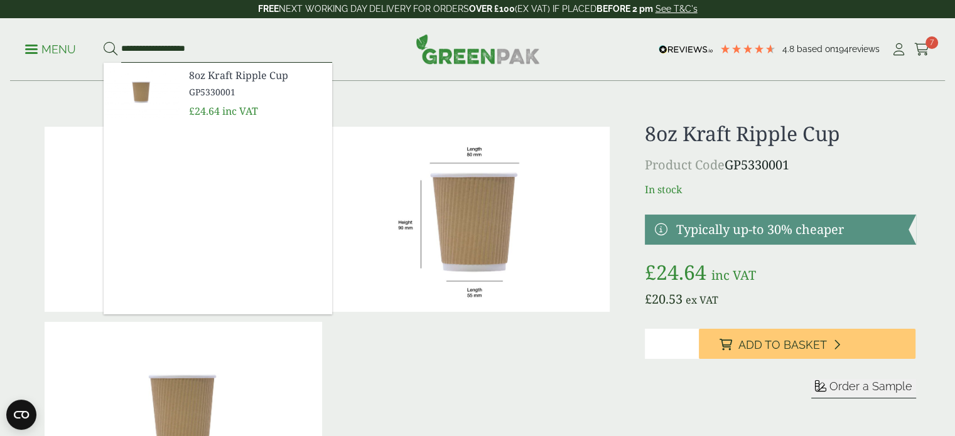
click at [214, 52] on input "**********" at bounding box center [226, 49] width 211 height 26
type input "*"
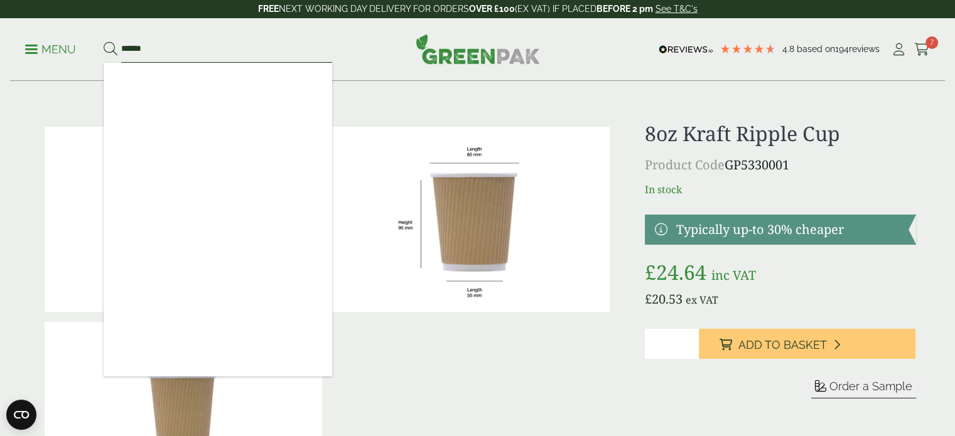
type input "******"
click at [104, 41] on button at bounding box center [111, 49] width 14 height 16
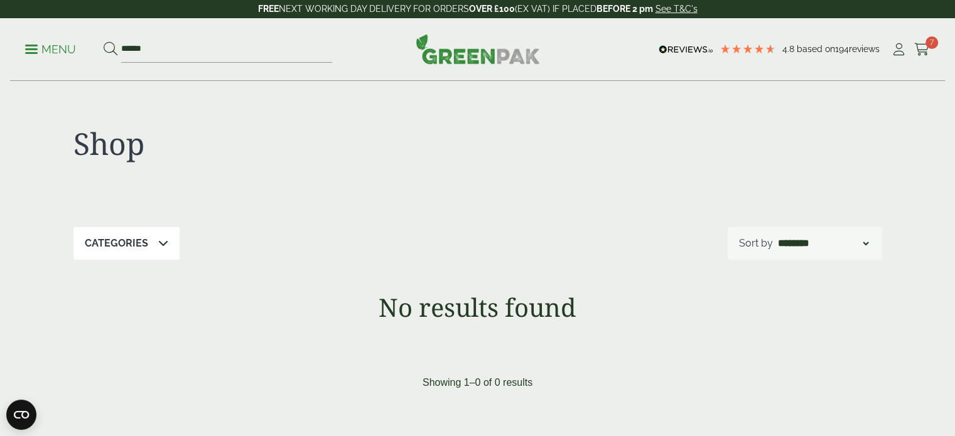
click at [36, 48] on span at bounding box center [31, 49] width 13 height 2
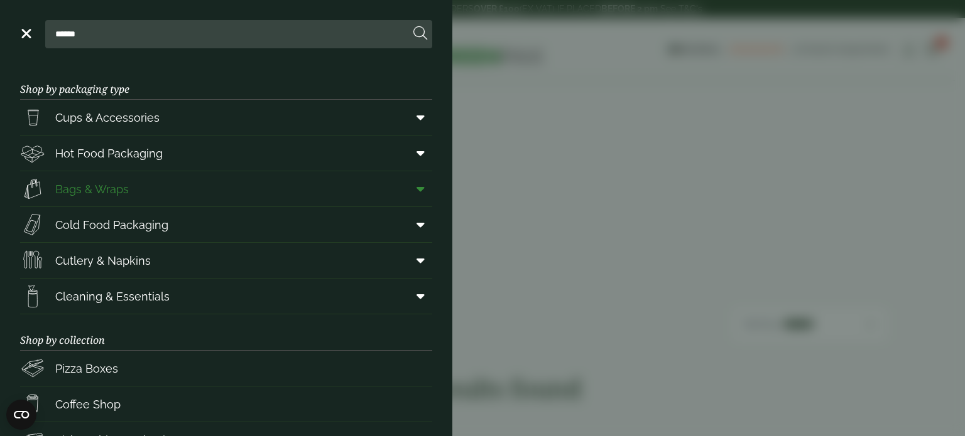
click at [95, 193] on span "Bags & Wraps" at bounding box center [91, 189] width 73 height 17
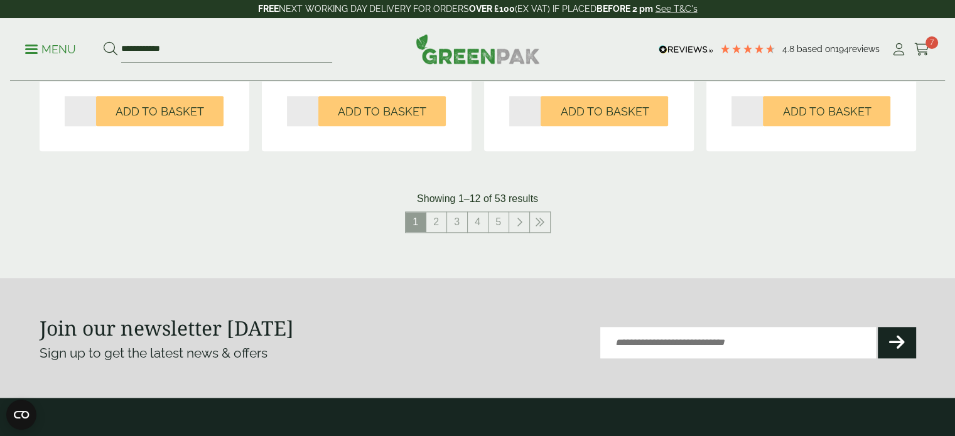
scroll to position [1401, 0]
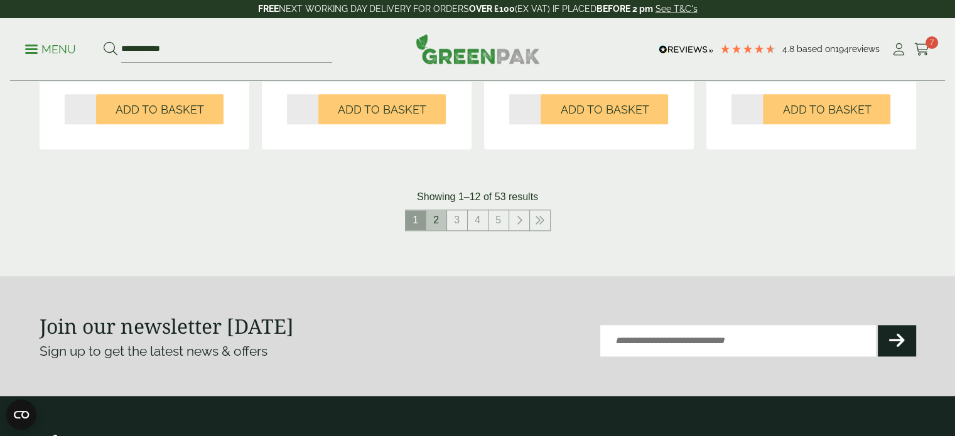
click at [437, 218] on link "2" at bounding box center [436, 220] width 20 height 20
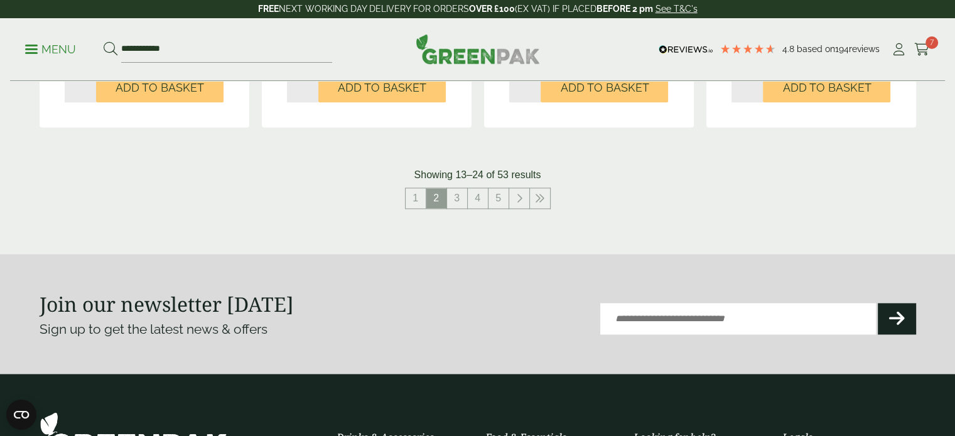
scroll to position [1424, 0]
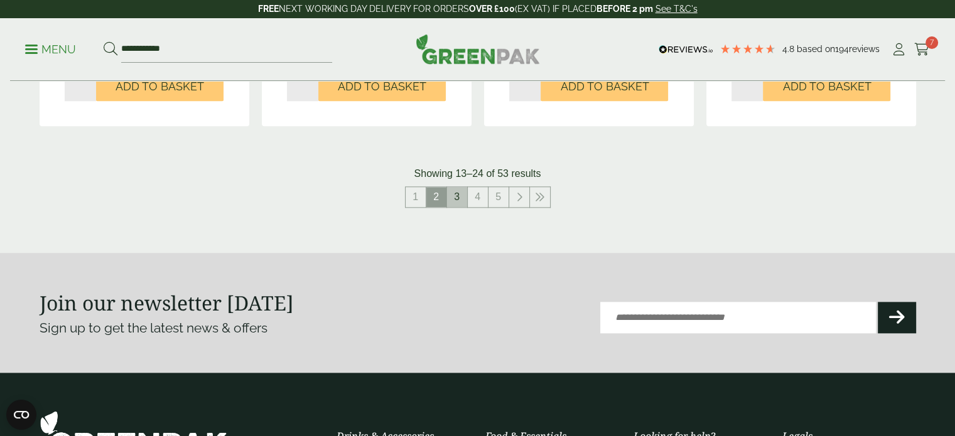
click at [452, 202] on link "3" at bounding box center [457, 197] width 20 height 20
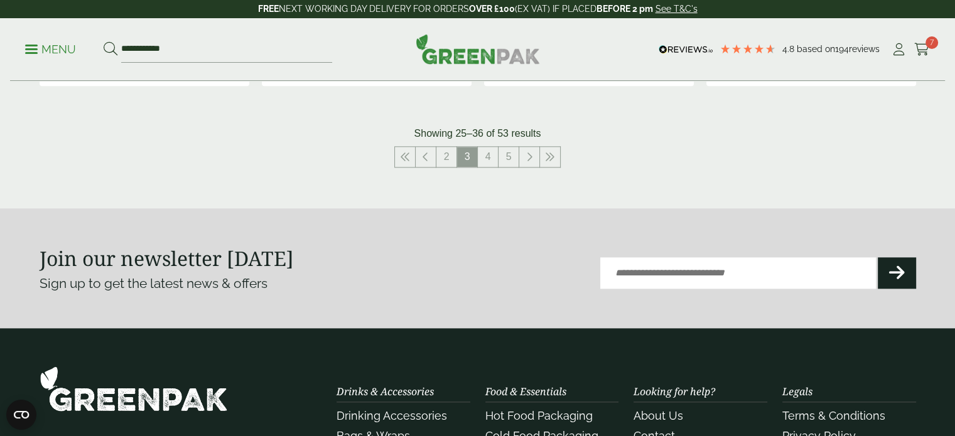
scroll to position [1471, 0]
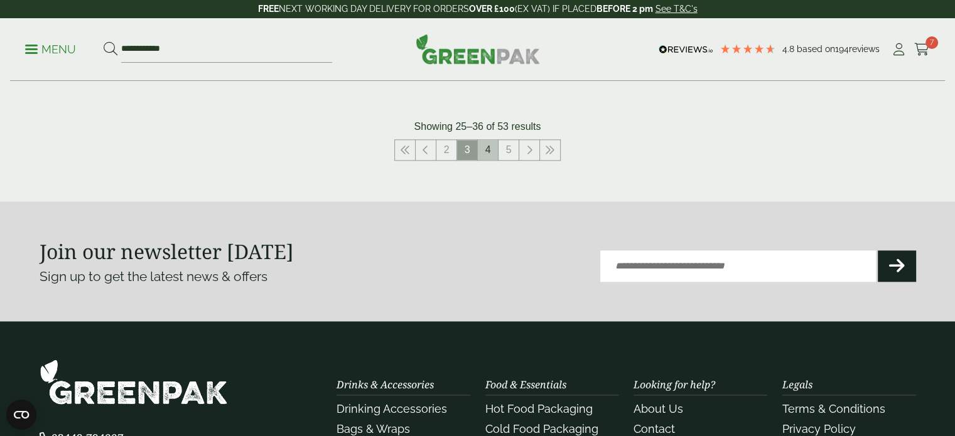
click at [486, 151] on link "4" at bounding box center [488, 150] width 20 height 20
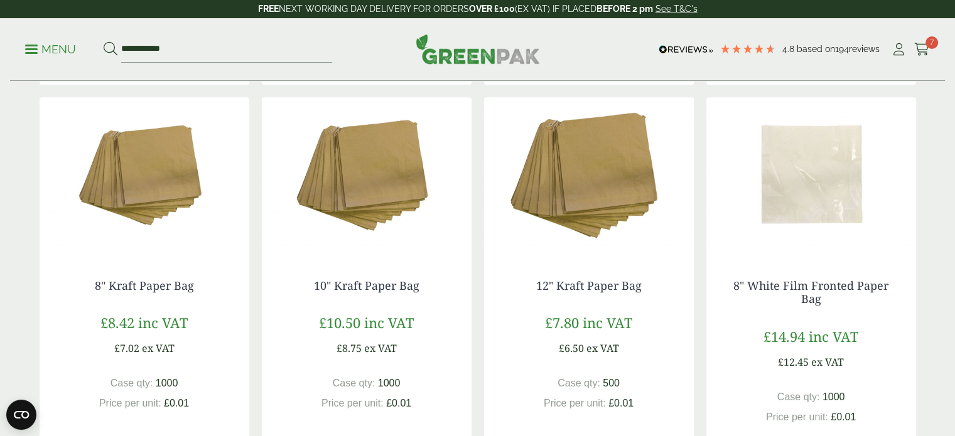
scroll to position [635, 0]
click at [683, 187] on img at bounding box center [589, 175] width 210 height 157
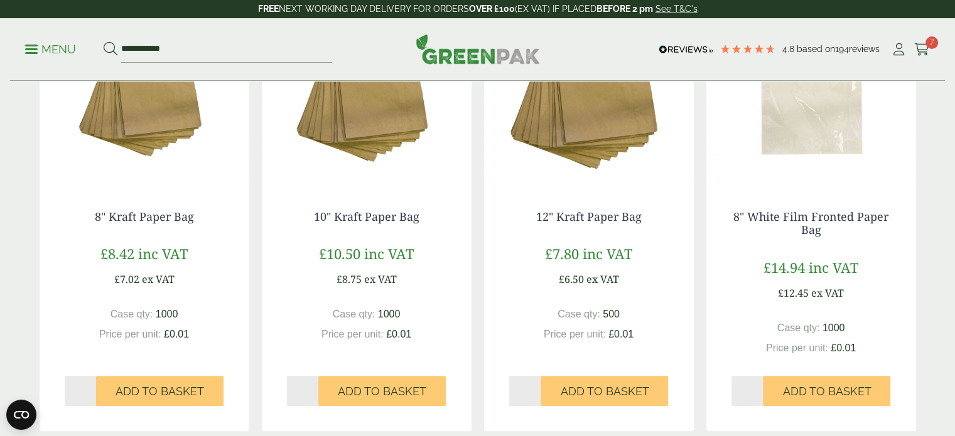
scroll to position [733, 0]
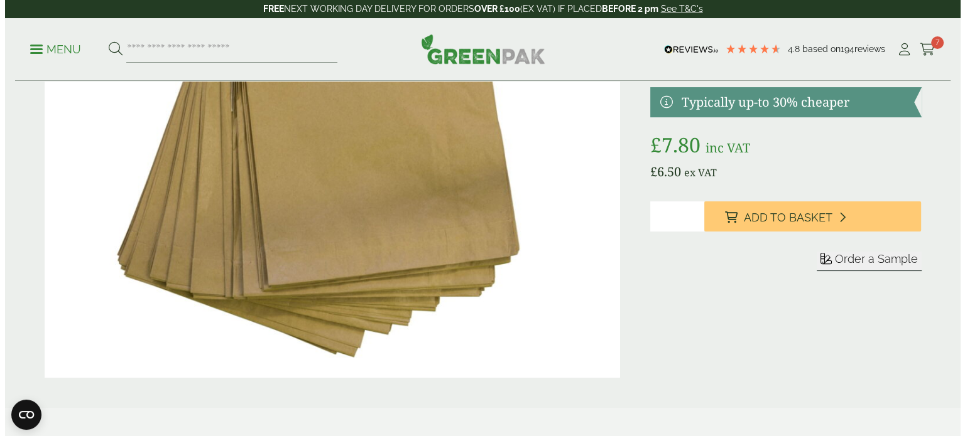
scroll to position [131, 0]
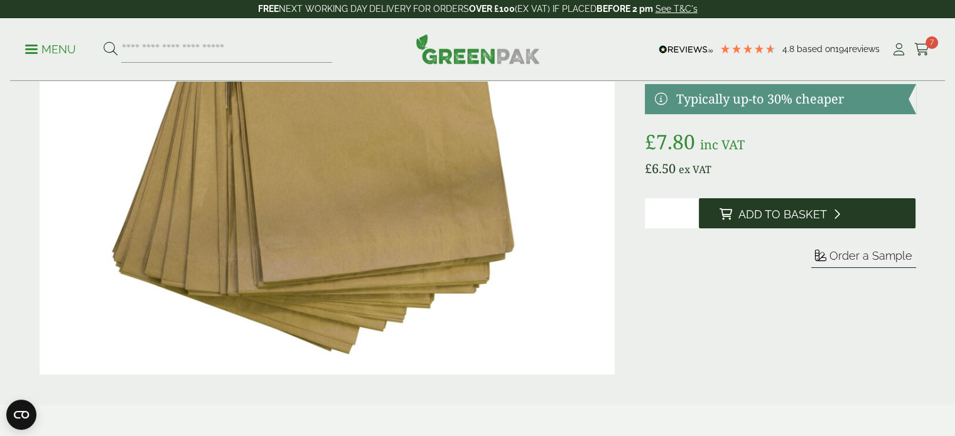
click at [781, 226] on button "Add to Basket" at bounding box center [807, 213] width 217 height 30
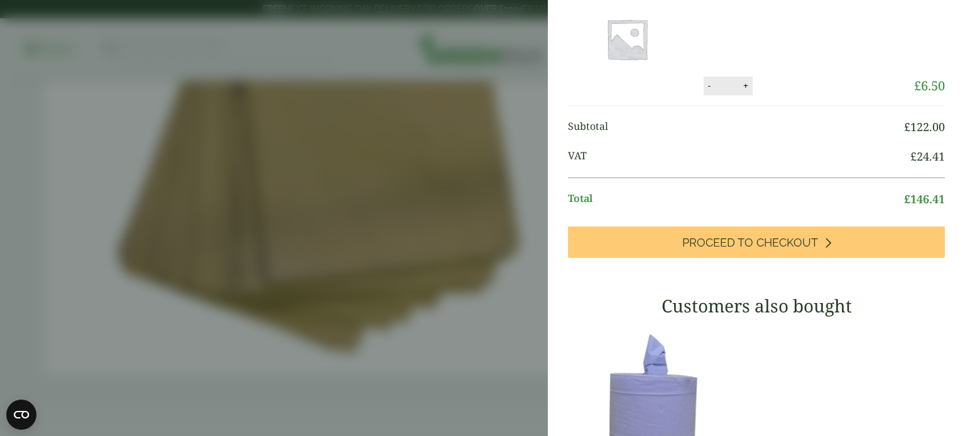
scroll to position [560, 0]
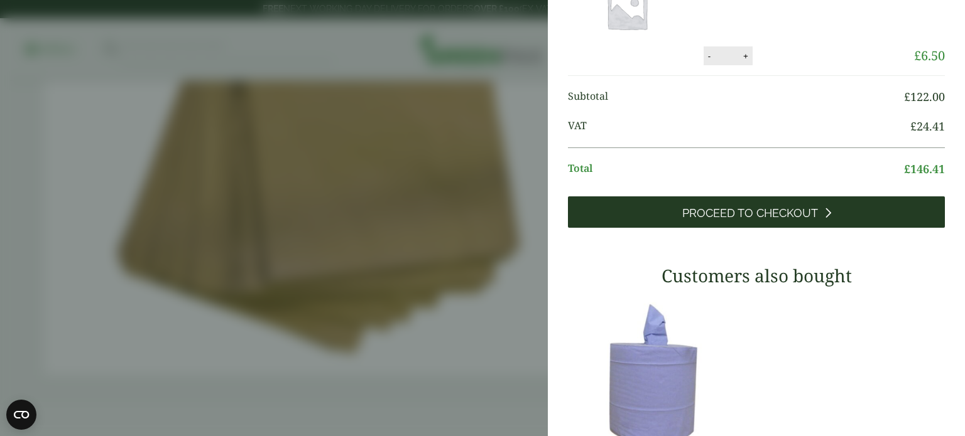
click at [749, 220] on span "Proceed to Checkout" at bounding box center [750, 214] width 136 height 14
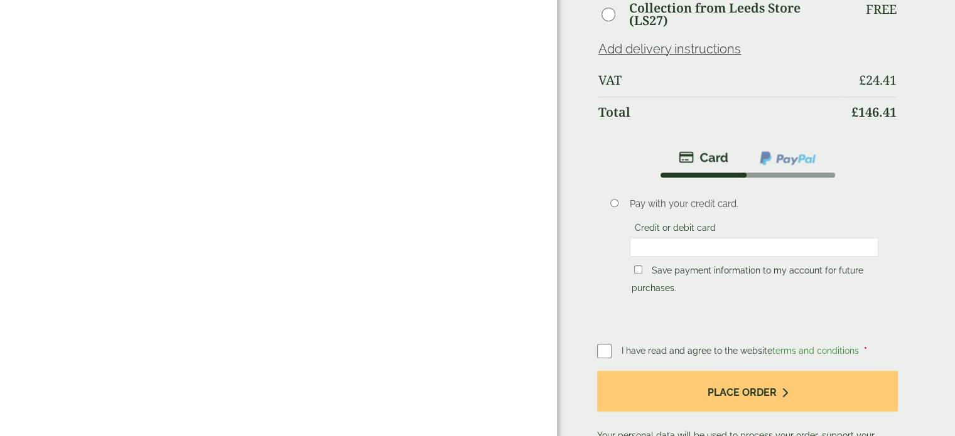
scroll to position [630, 0]
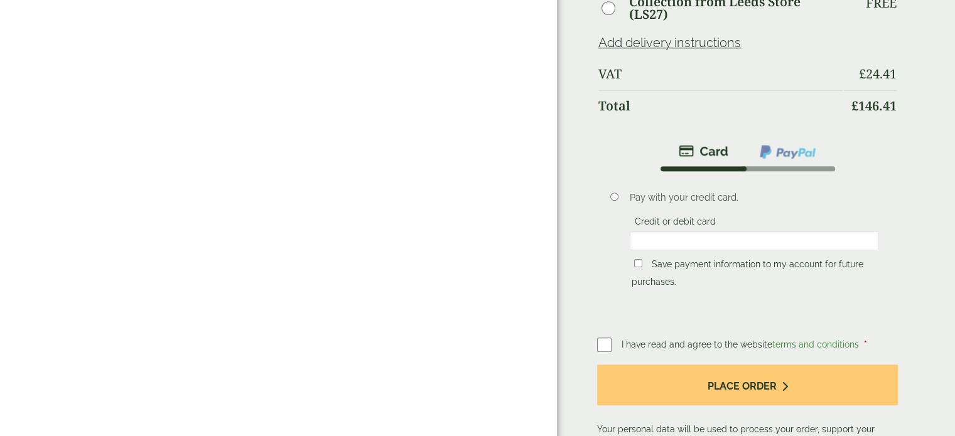
click at [885, 173] on li "Pay with your credit card. Credit or debit card Save payment information to my …" at bounding box center [747, 245] width 301 height 149
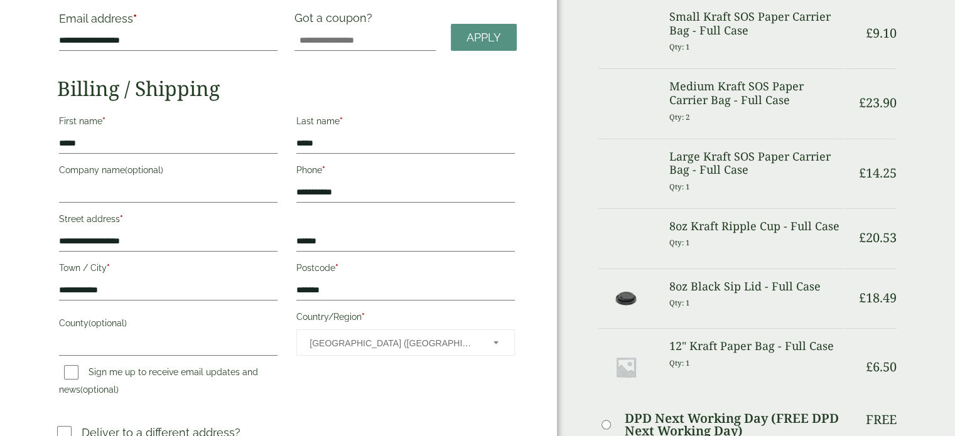
scroll to position [88, 0]
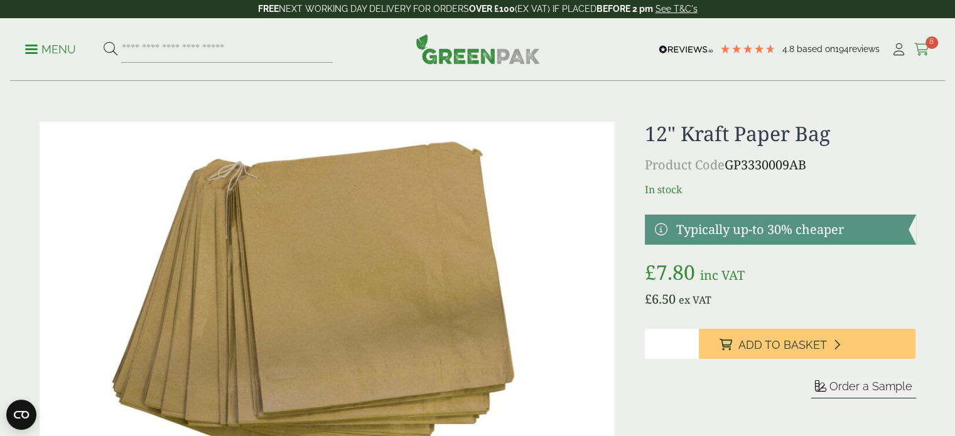
click at [924, 48] on icon at bounding box center [922, 49] width 16 height 13
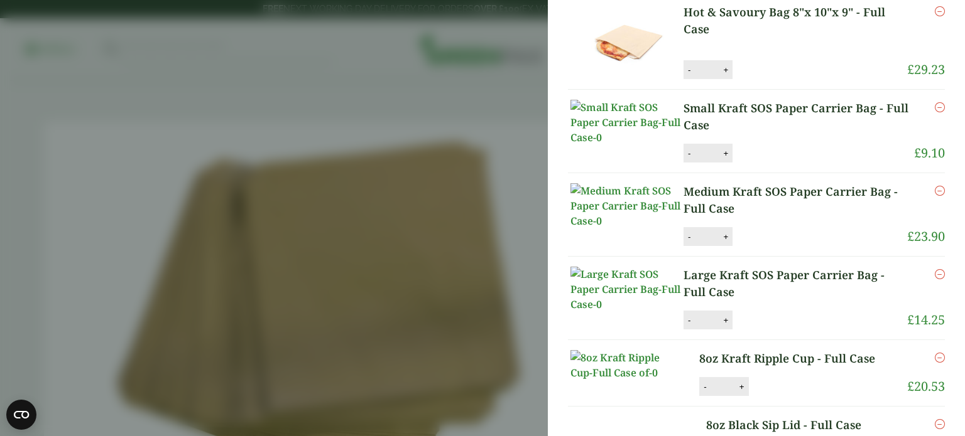
scroll to position [54, 0]
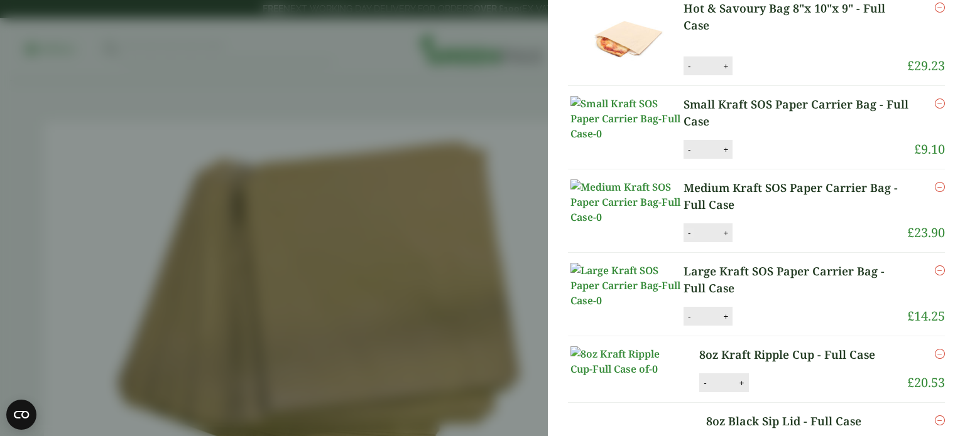
click at [686, 239] on button "-" at bounding box center [689, 233] width 10 height 11
type input "*"
click at [780, 243] on button "Update" at bounding box center [766, 233] width 63 height 19
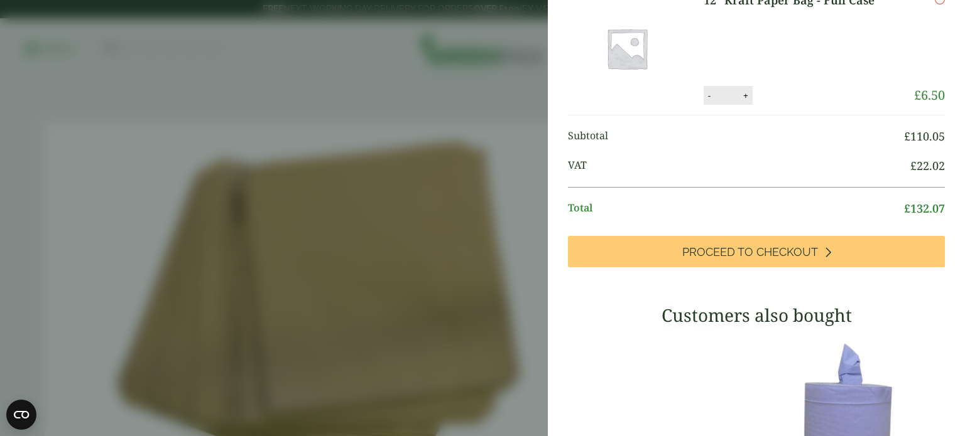
scroll to position [527, 0]
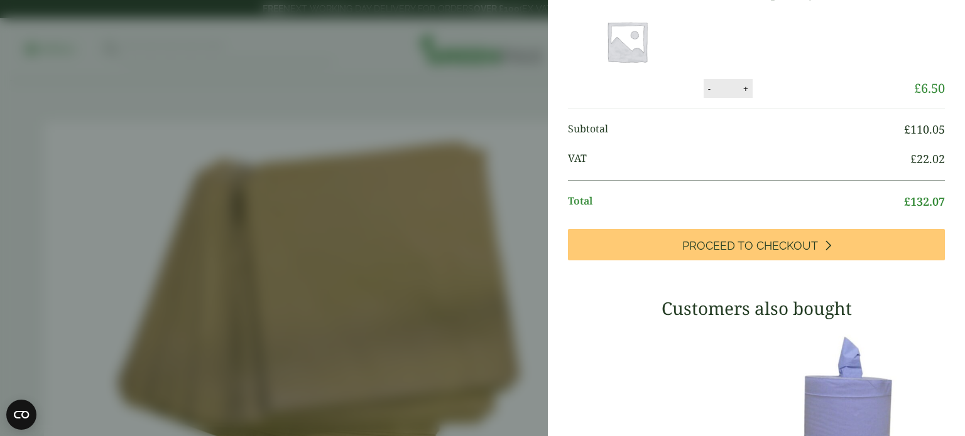
type input "*"
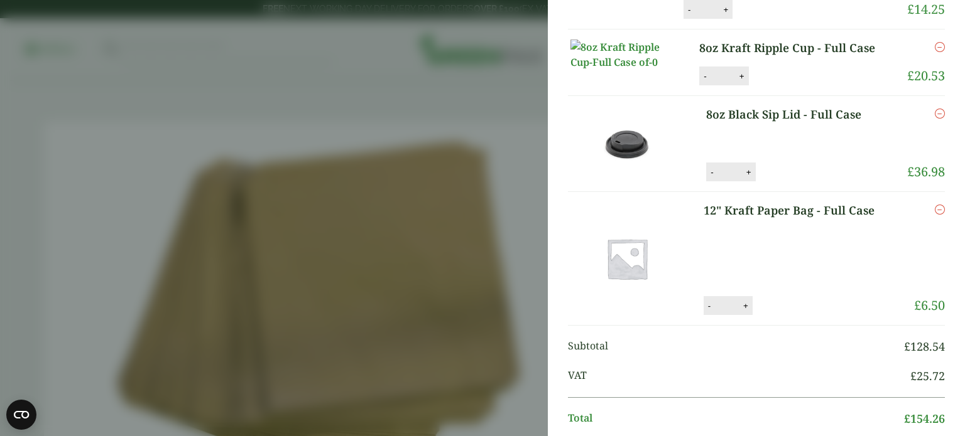
scroll to position [354, 0]
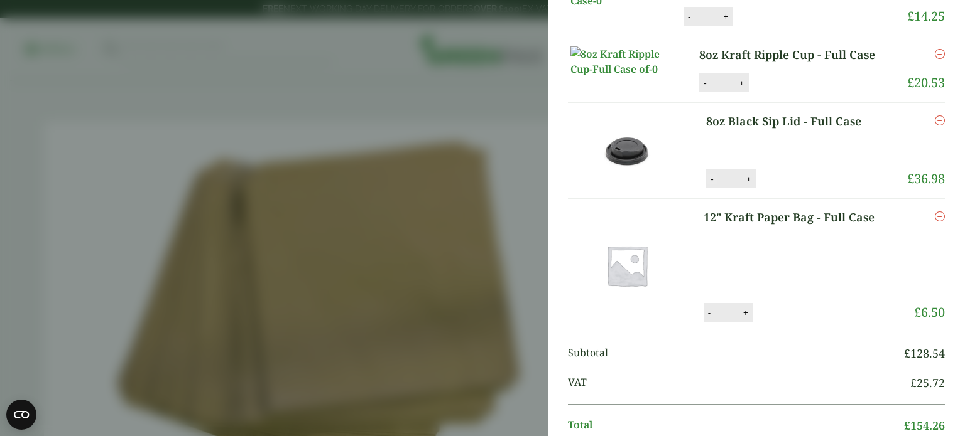
click at [706, 185] on button "-" at bounding box center [711, 179] width 10 height 11
type input "*"
click at [794, 189] on button "Update" at bounding box center [789, 179] width 63 height 19
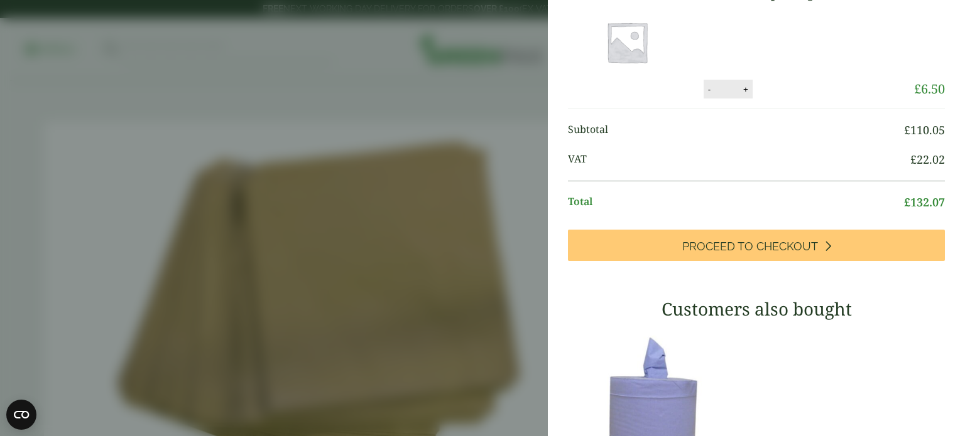
scroll to position [580, 0]
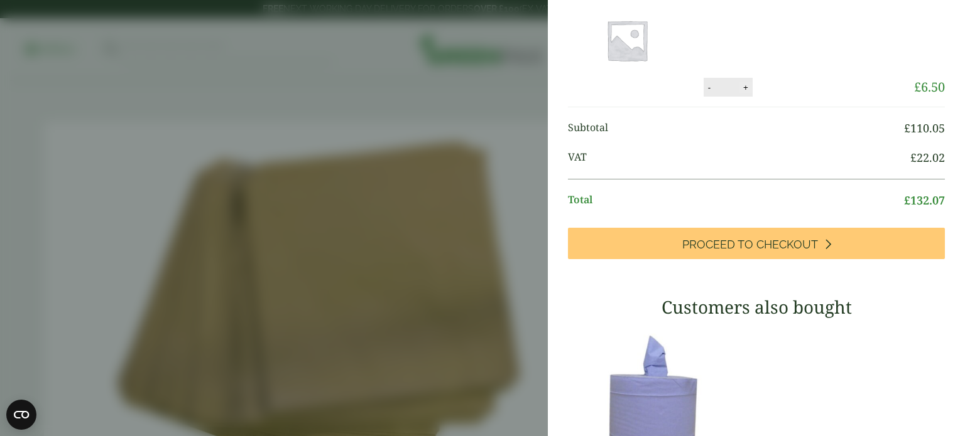
click at [740, 93] on button "+" at bounding box center [745, 87] width 13 height 11
type input "*"
click at [779, 97] on button "Update" at bounding box center [786, 87] width 63 height 19
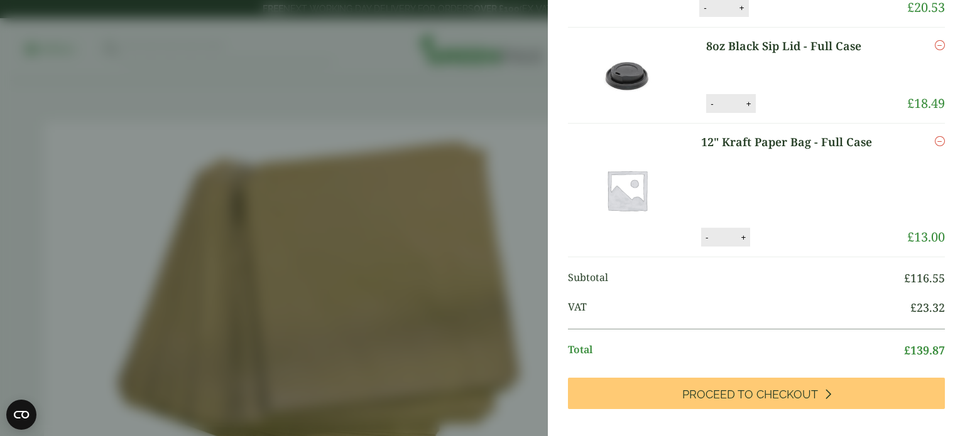
scroll to position [476, 0]
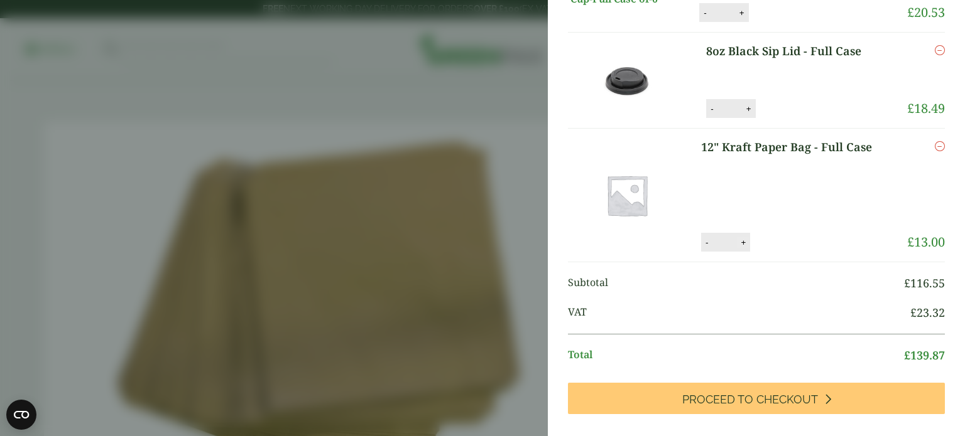
click at [738, 248] on button "+" at bounding box center [743, 242] width 13 height 11
type input "*"
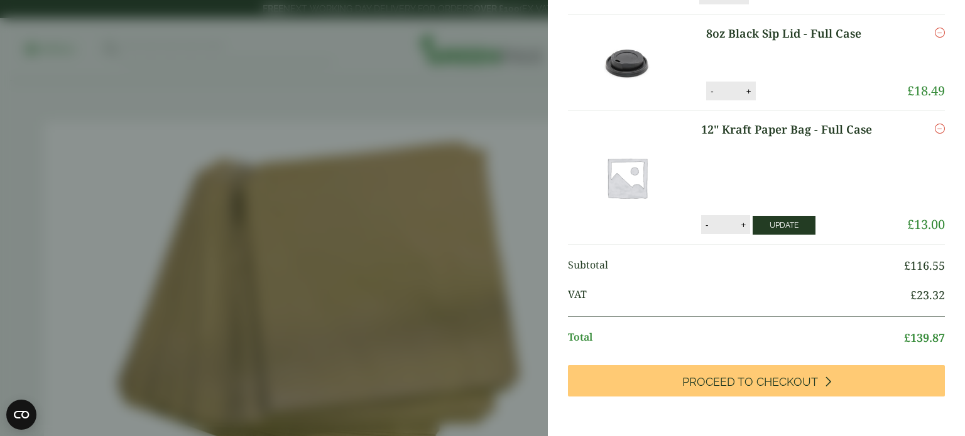
scroll to position [425, 0]
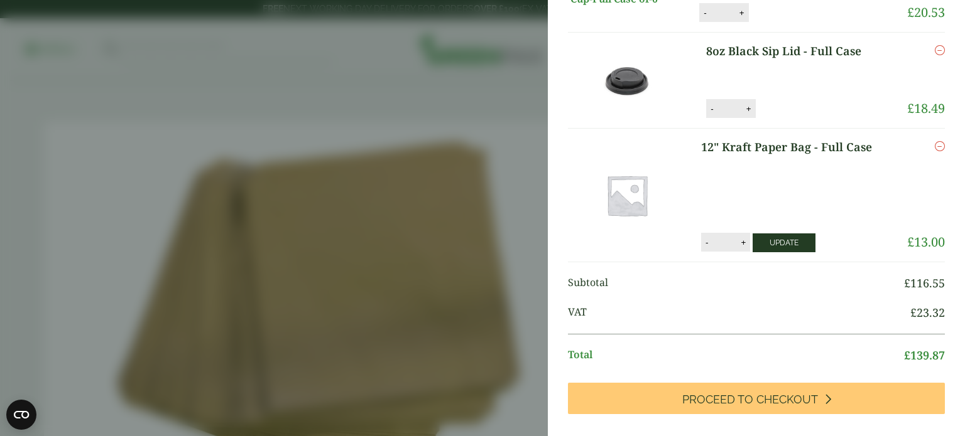
click at [772, 252] on button "Update" at bounding box center [783, 243] width 63 height 19
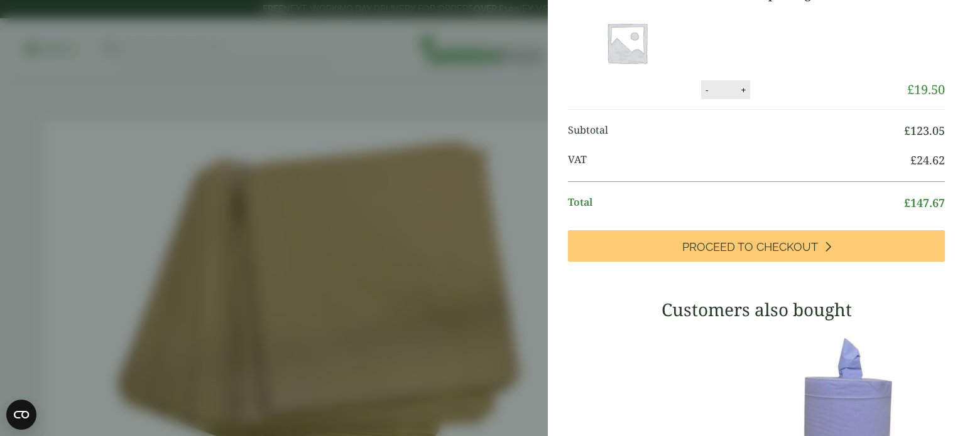
scroll to position [540, 0]
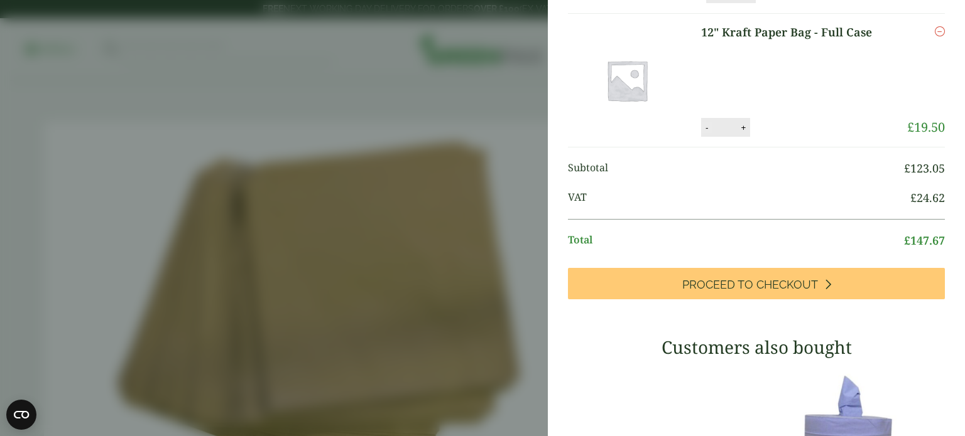
click at [701, 133] on button "-" at bounding box center [706, 127] width 10 height 11
type input "*"
click at [793, 138] on button "Update" at bounding box center [783, 128] width 63 height 19
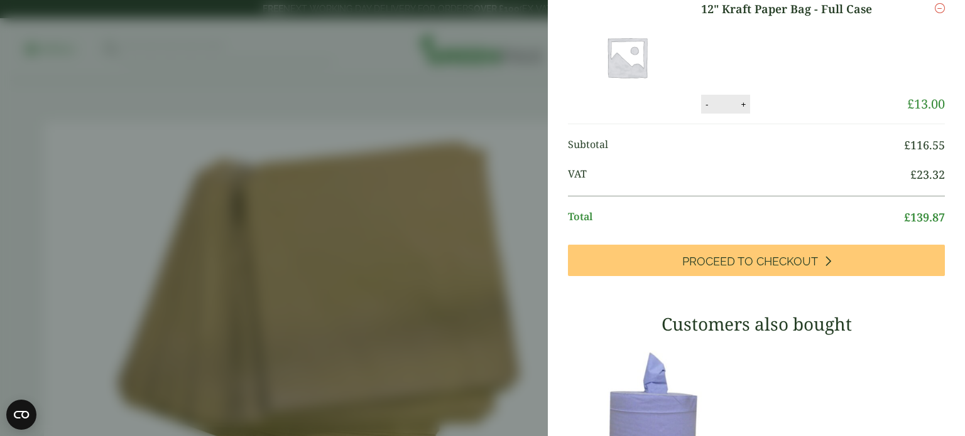
scroll to position [615, 0]
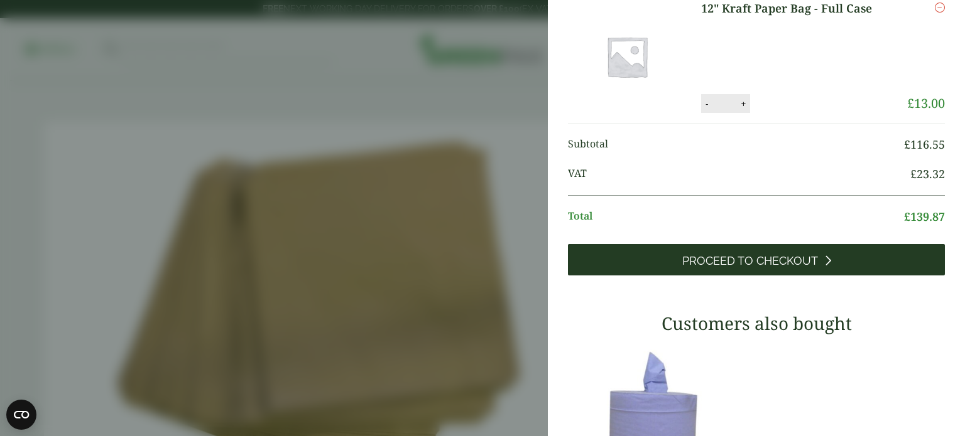
click at [684, 268] on span "Proceed to Checkout" at bounding box center [750, 261] width 136 height 14
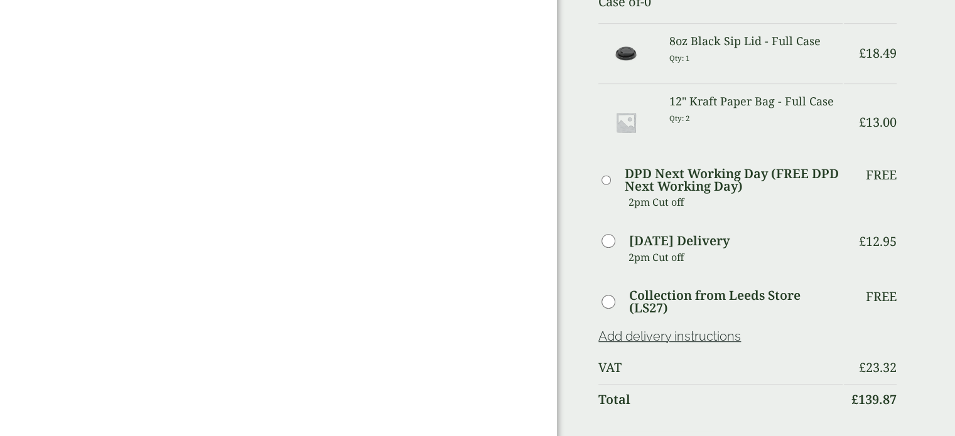
scroll to position [687, 0]
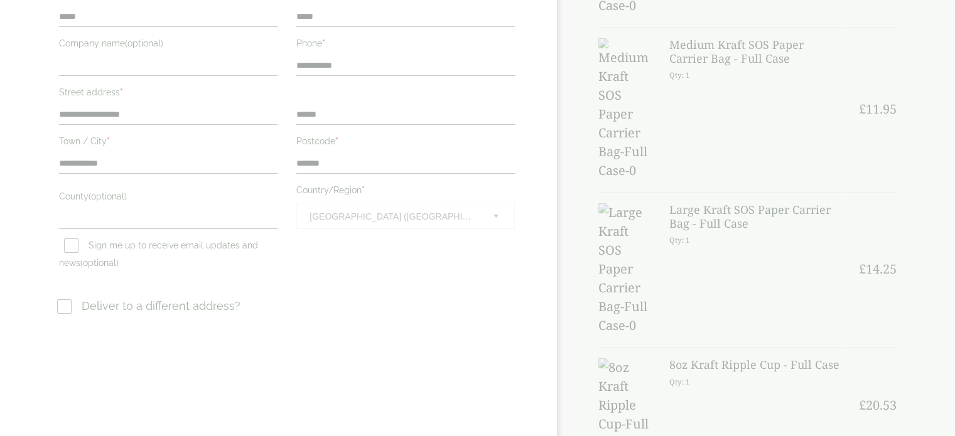
scroll to position [219, 0]
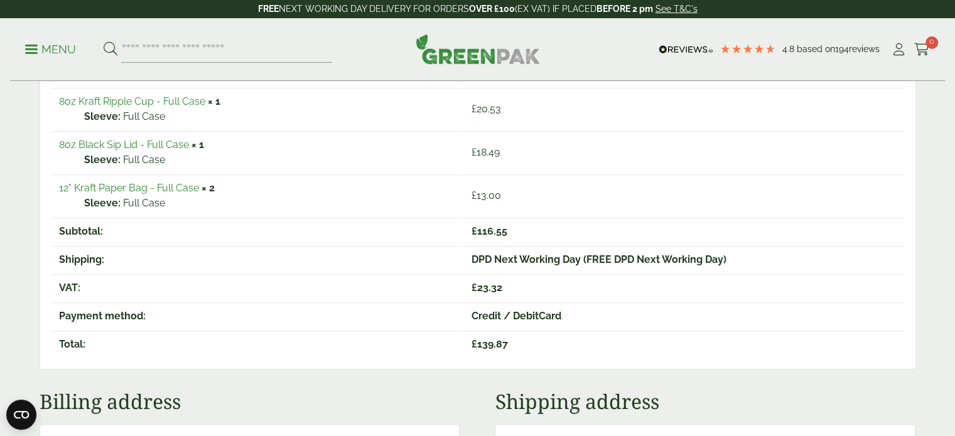
scroll to position [428, 0]
